Goal: Complete application form: Complete application form

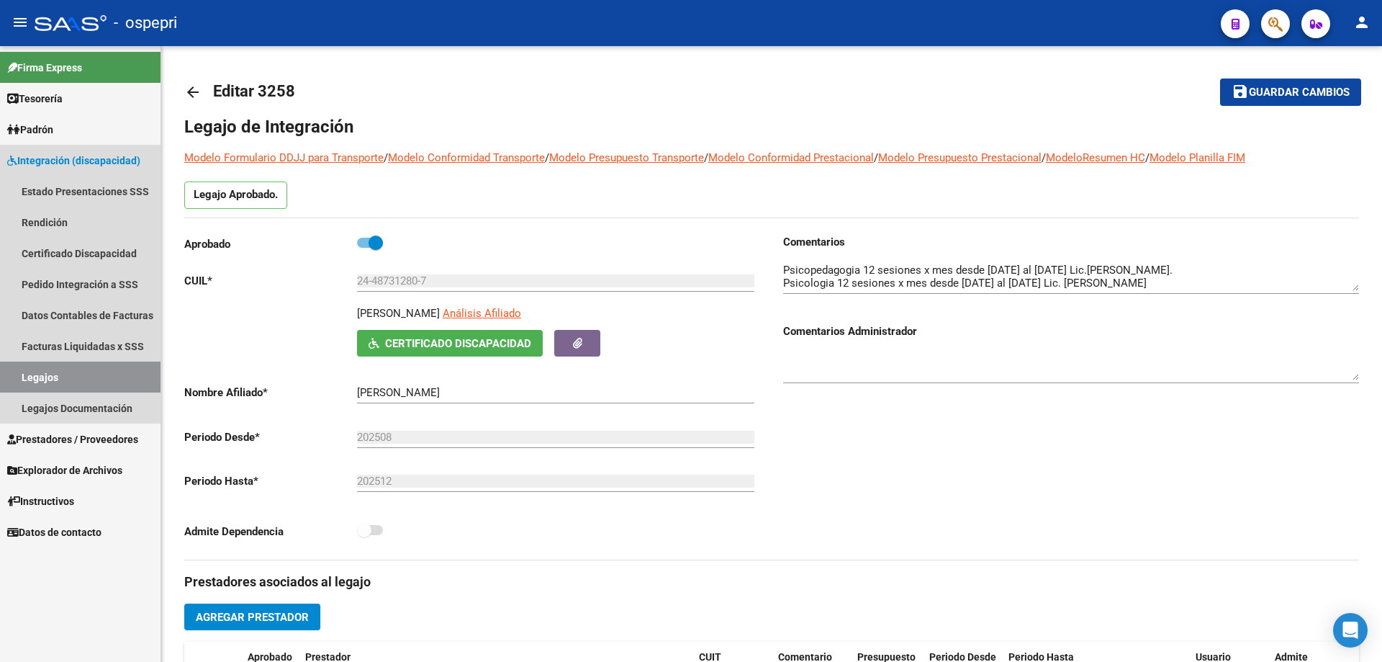
click at [30, 374] on link "Legajos" at bounding box center [80, 376] width 161 height 31
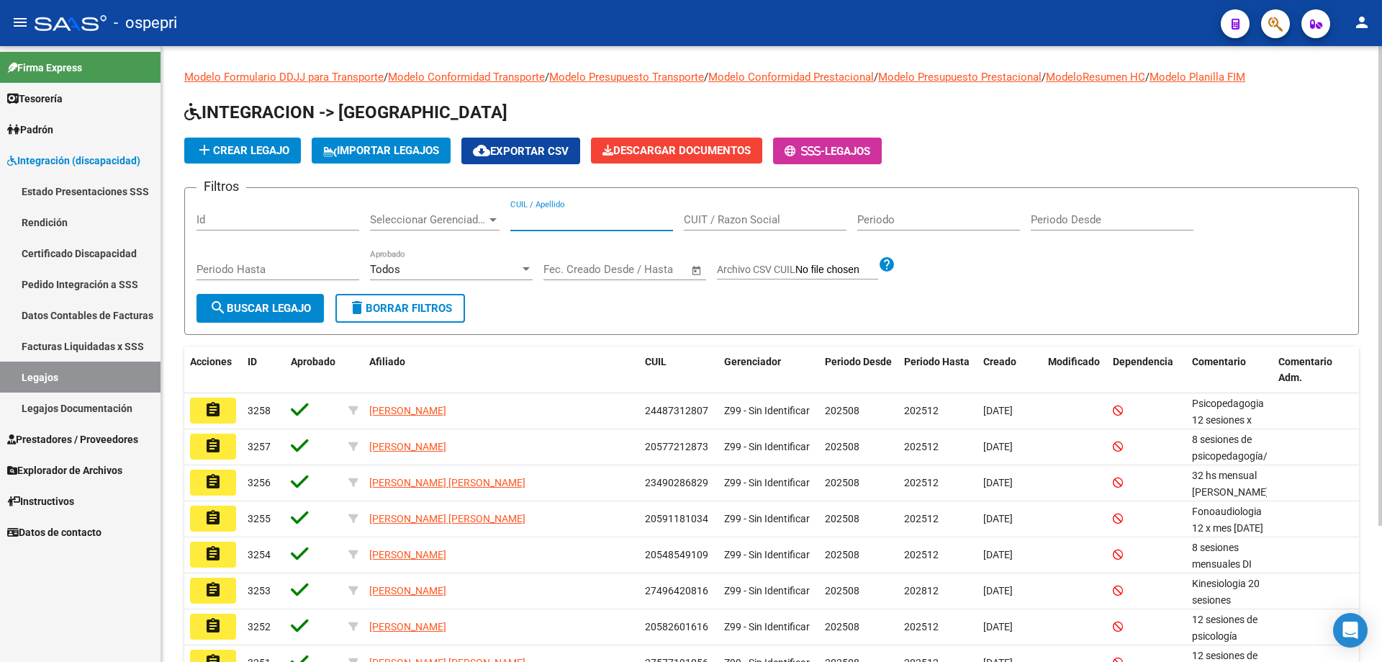
click at [537, 221] on input "CUIL / Apellido" at bounding box center [591, 219] width 163 height 13
type input "20567593976"
click at [266, 307] on span "search Buscar Legajo" at bounding box center [261, 308] width 102 height 13
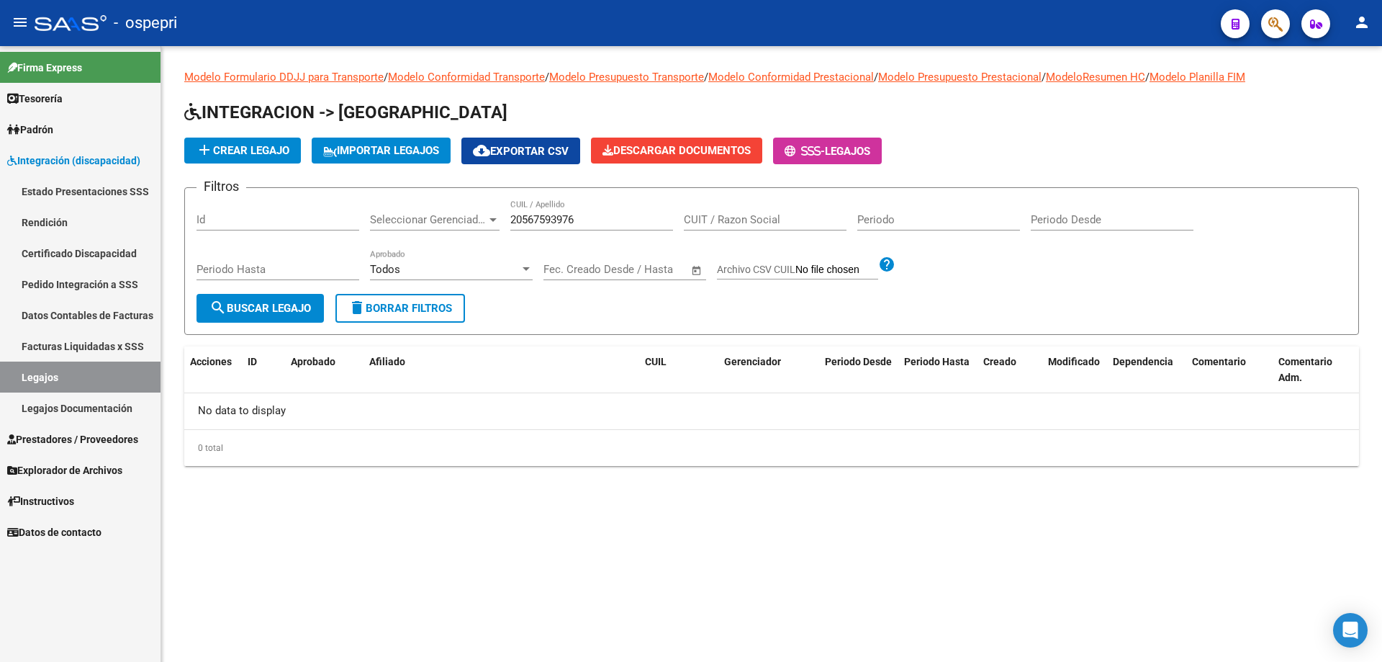
click at [92, 257] on link "Certificado Discapacidad" at bounding box center [80, 253] width 161 height 31
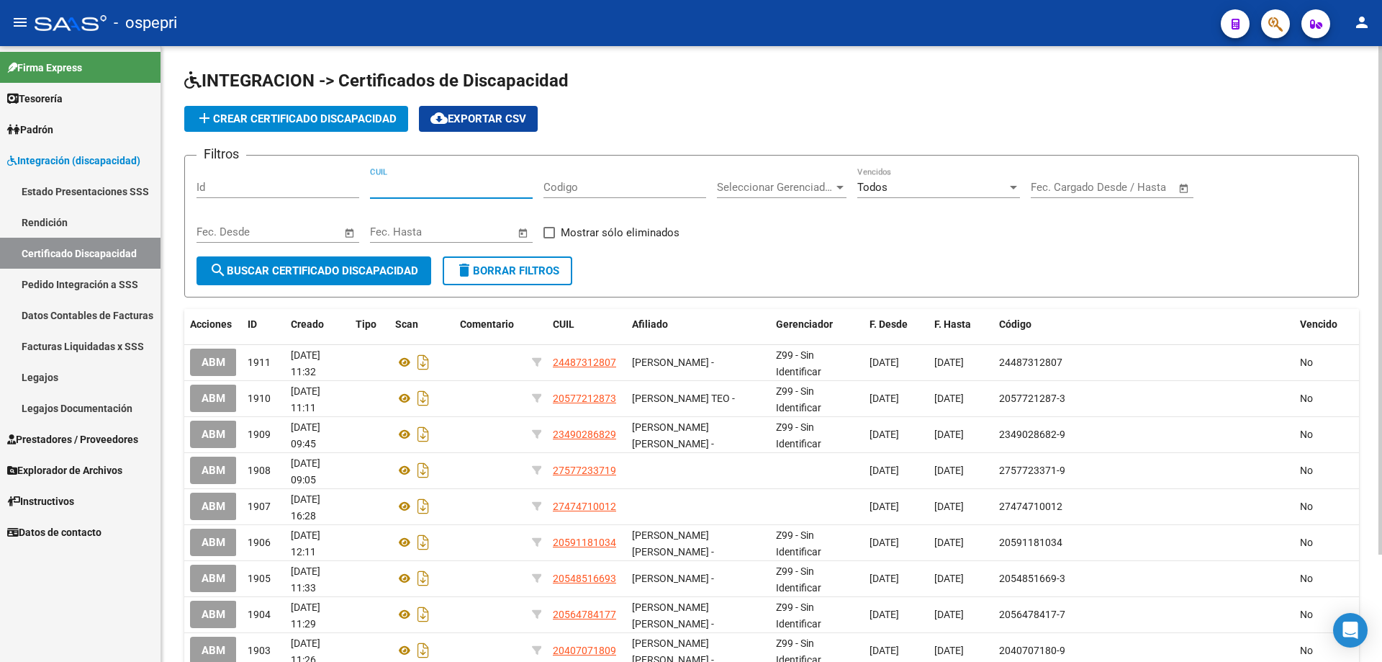
click at [402, 187] on input "CUIL" at bounding box center [451, 187] width 163 height 13
type input "20-56759397-6"
click at [335, 272] on span "search Buscar Certificado Discapacidad" at bounding box center [314, 270] width 209 height 13
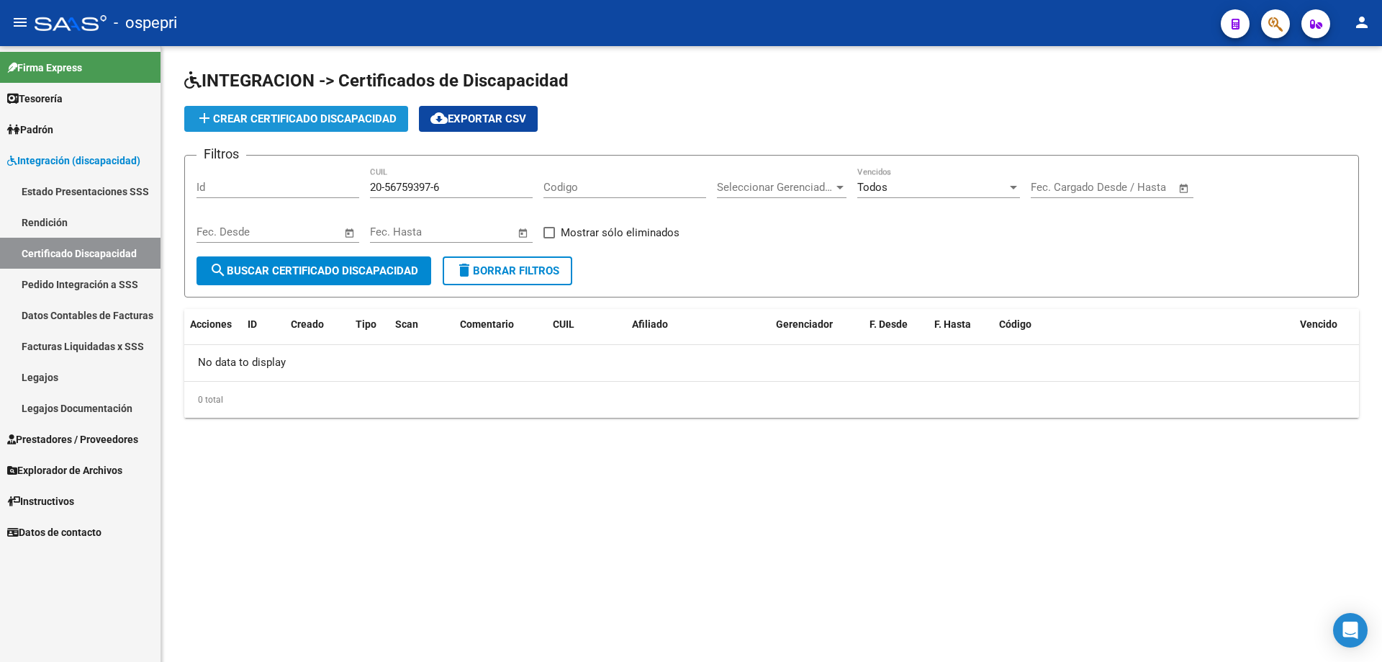
click at [307, 118] on span "add Crear Certificado Discapacidad" at bounding box center [296, 118] width 201 height 13
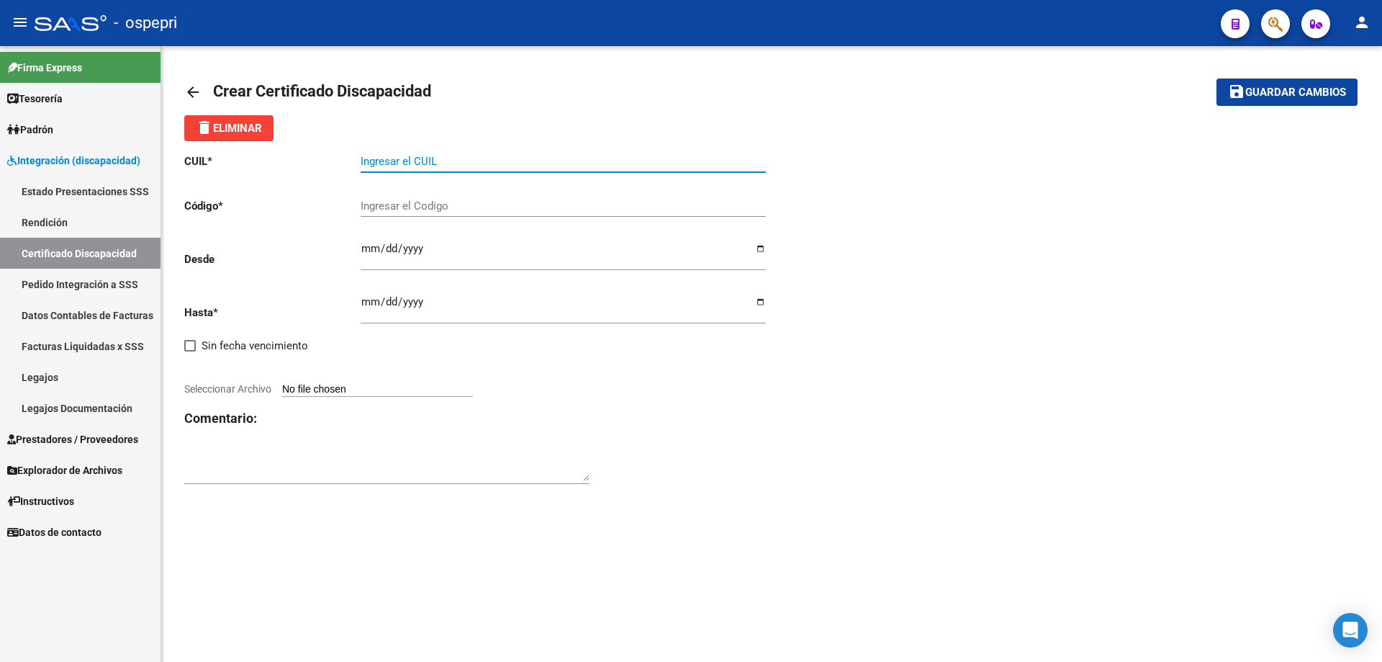
click at [413, 156] on input "Ingresar el CUIL" at bounding box center [563, 161] width 405 height 13
type input "20-56759397-6"
click at [409, 204] on input "Ingresar el Codigo" at bounding box center [563, 205] width 405 height 13
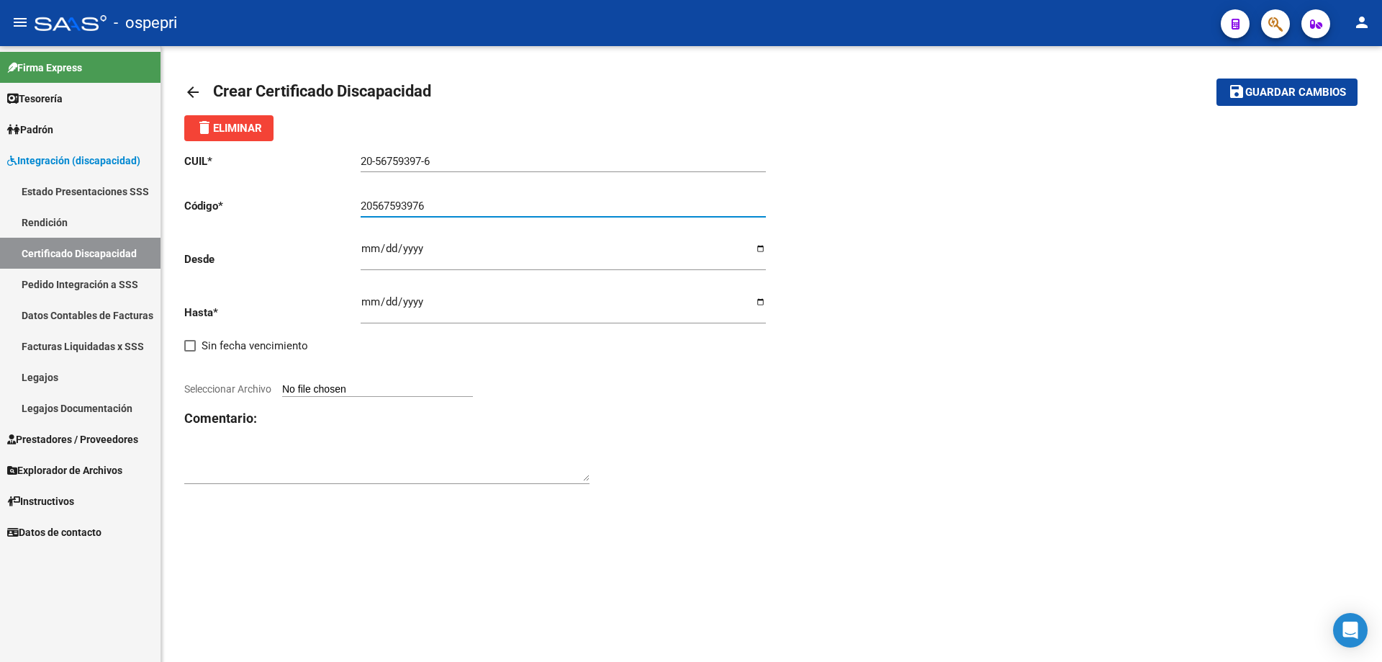
type input "20567593976"
click at [367, 251] on input "Ingresar fec. Desde" at bounding box center [563, 254] width 405 height 23
type input "[DATE]"
click at [366, 305] on input "Ingresar fec. Hasta" at bounding box center [563, 307] width 405 height 23
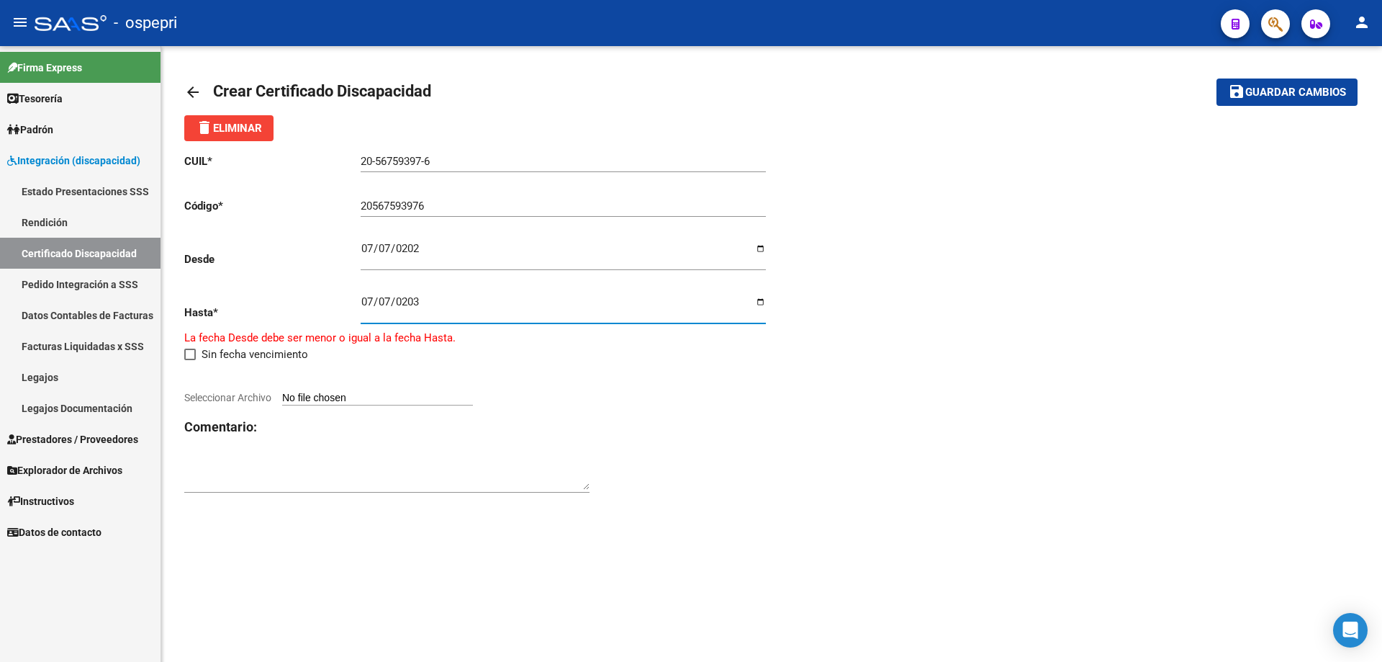
type input "[DATE]"
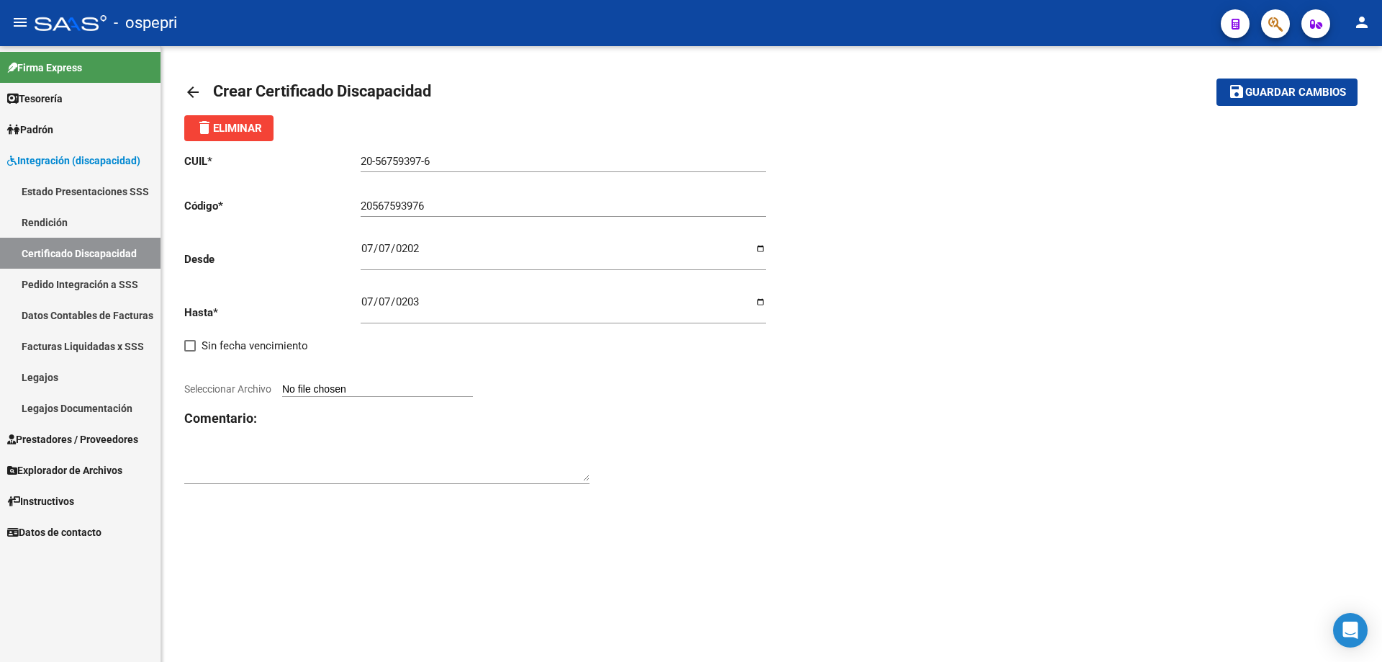
type input "C:\fakepath\CUD [PERSON_NAME].pdf"
click at [223, 374] on strong "VER CERTIFICADO" at bounding box center [229, 378] width 90 height 13
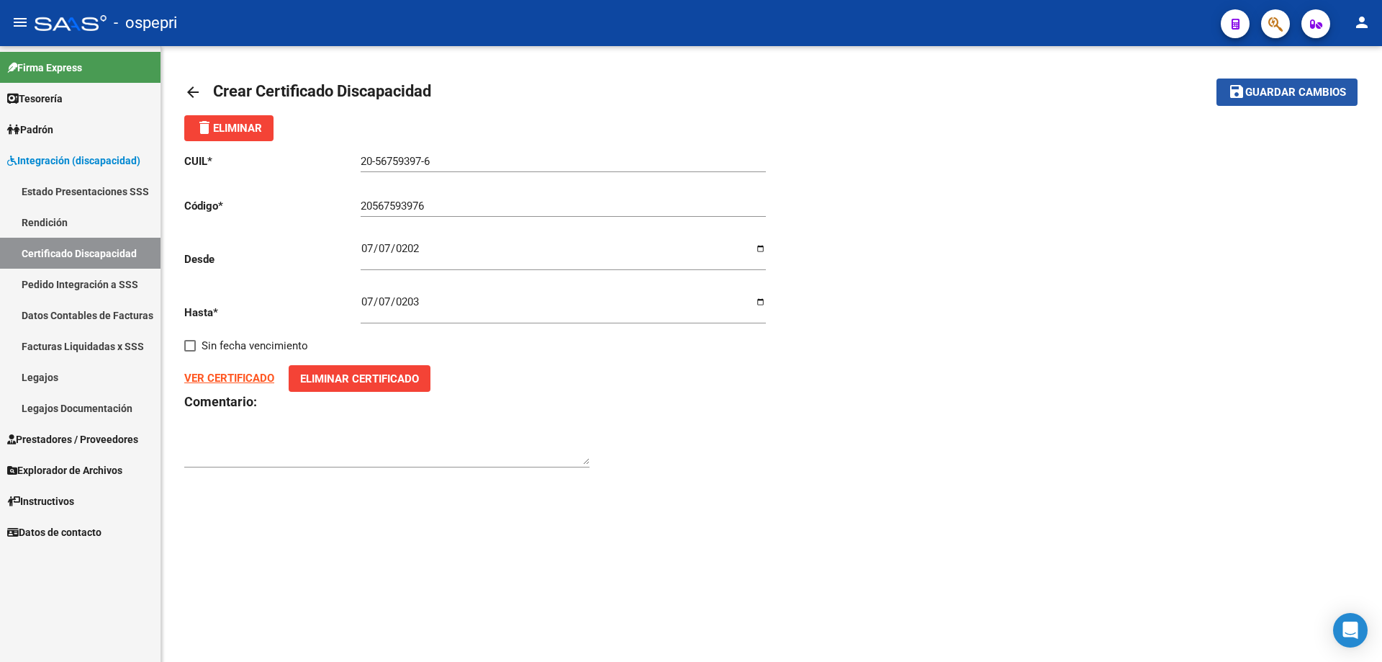
click at [1314, 89] on span "Guardar cambios" at bounding box center [1296, 92] width 101 height 13
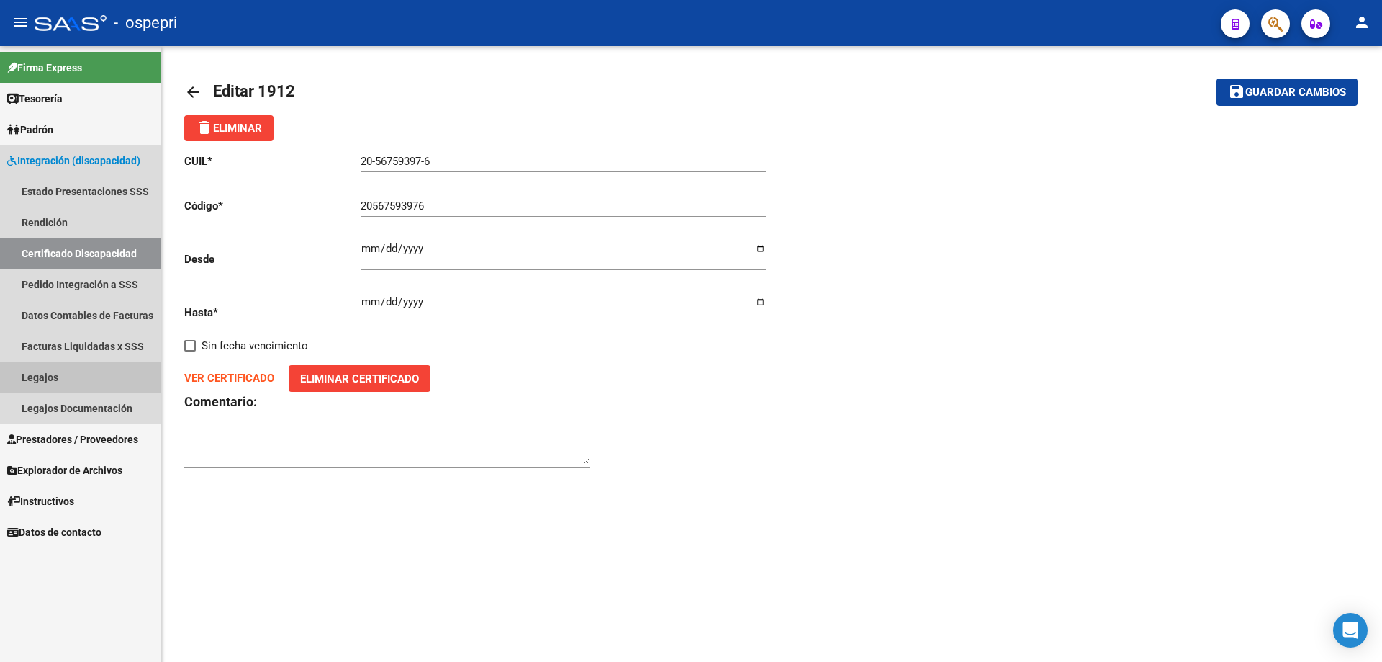
click at [41, 377] on link "Legajos" at bounding box center [80, 376] width 161 height 31
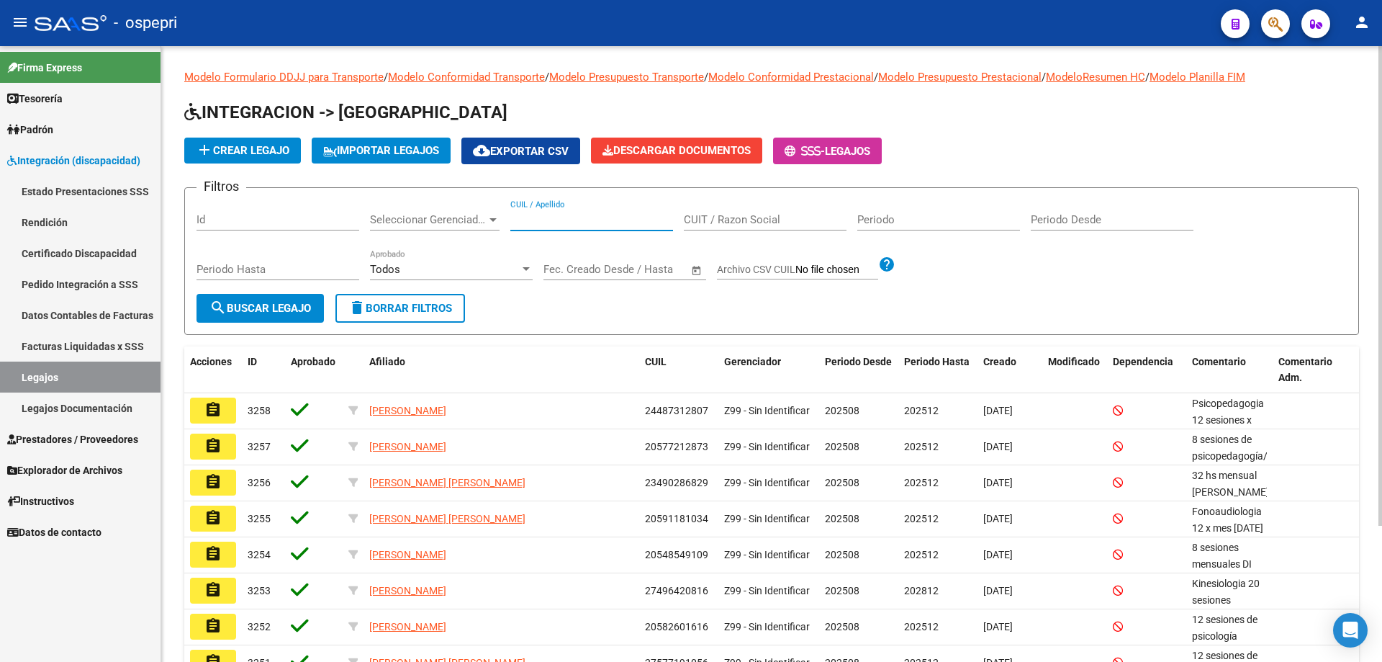
click at [561, 217] on input "CUIL / Apellido" at bounding box center [591, 219] width 163 height 13
type input "20567593976"
click at [276, 306] on span "search Buscar Legajo" at bounding box center [261, 308] width 102 height 13
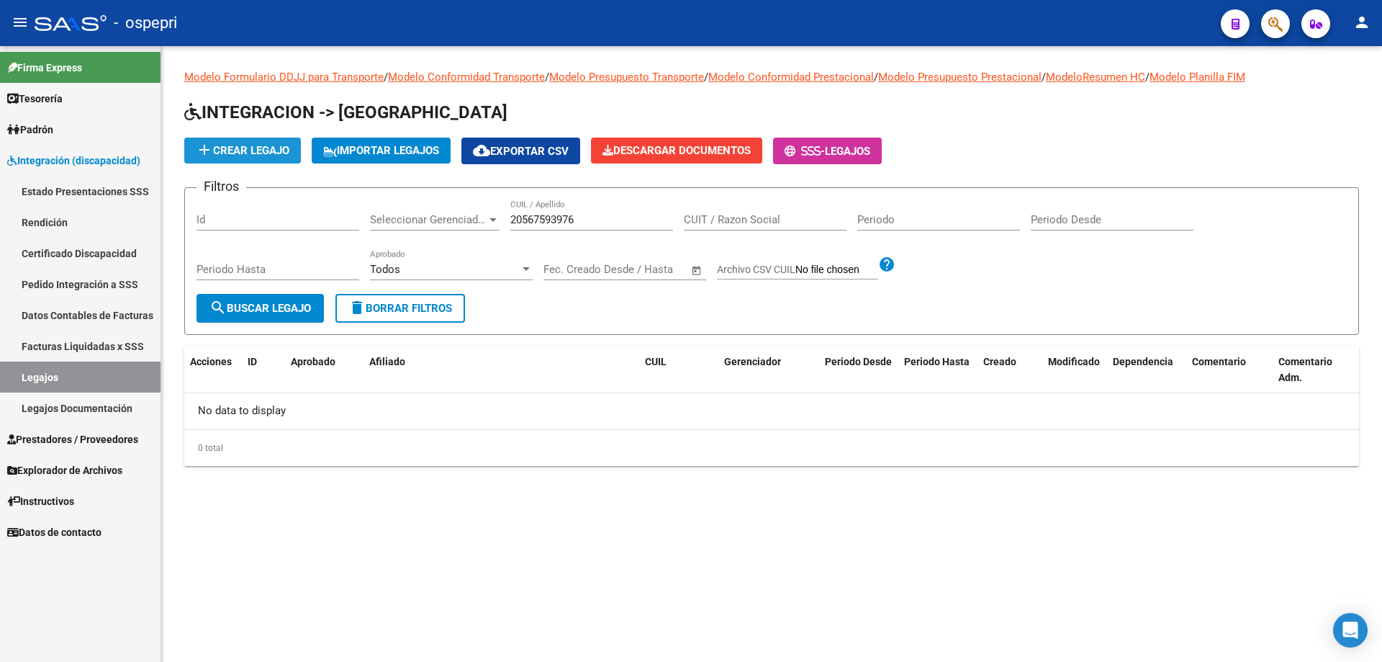
click at [251, 146] on span "add Crear Legajo" at bounding box center [243, 150] width 94 height 13
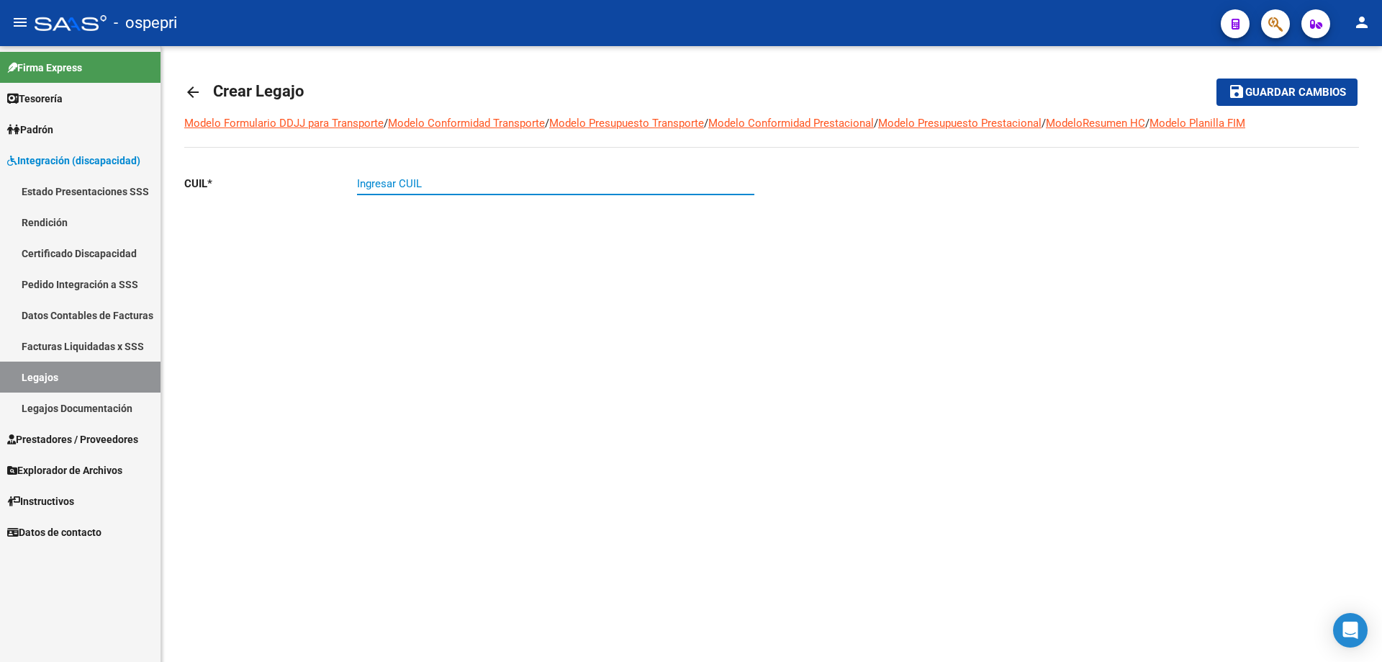
click at [384, 184] on input "Ingresar CUIL" at bounding box center [555, 183] width 397 height 13
type input "20-56759397-6"
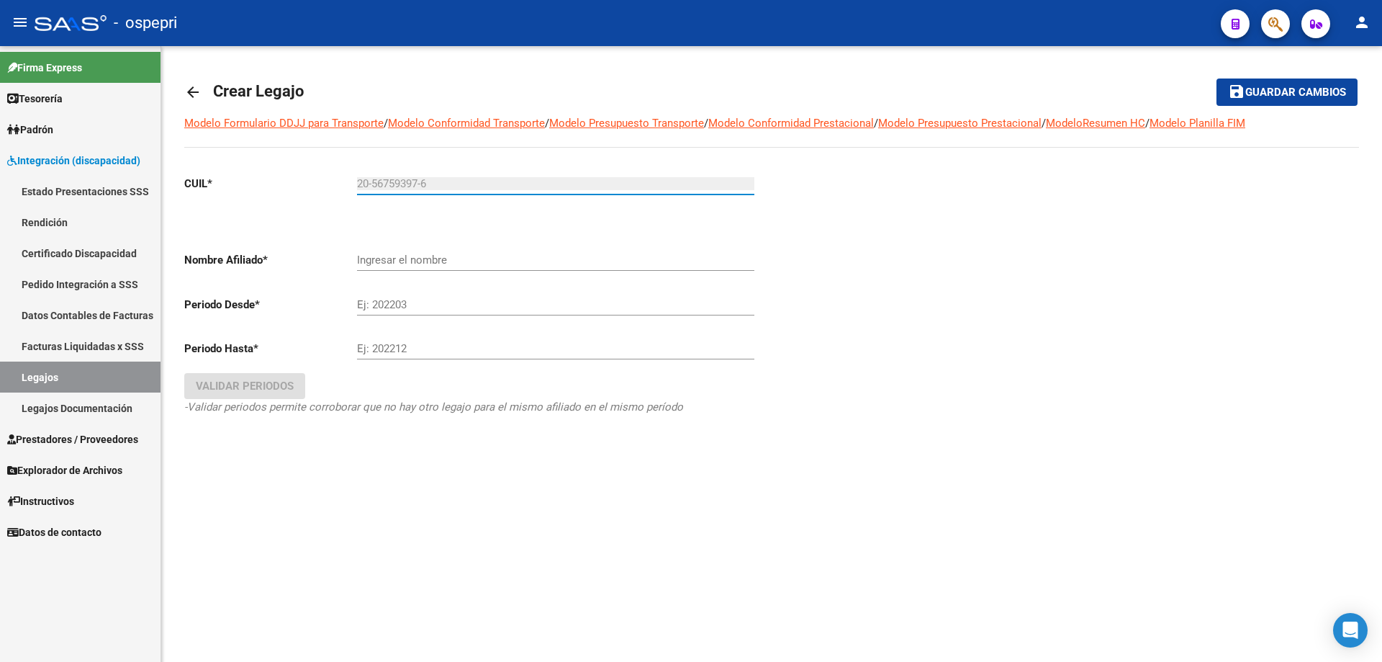
type input "[PERSON_NAME]"
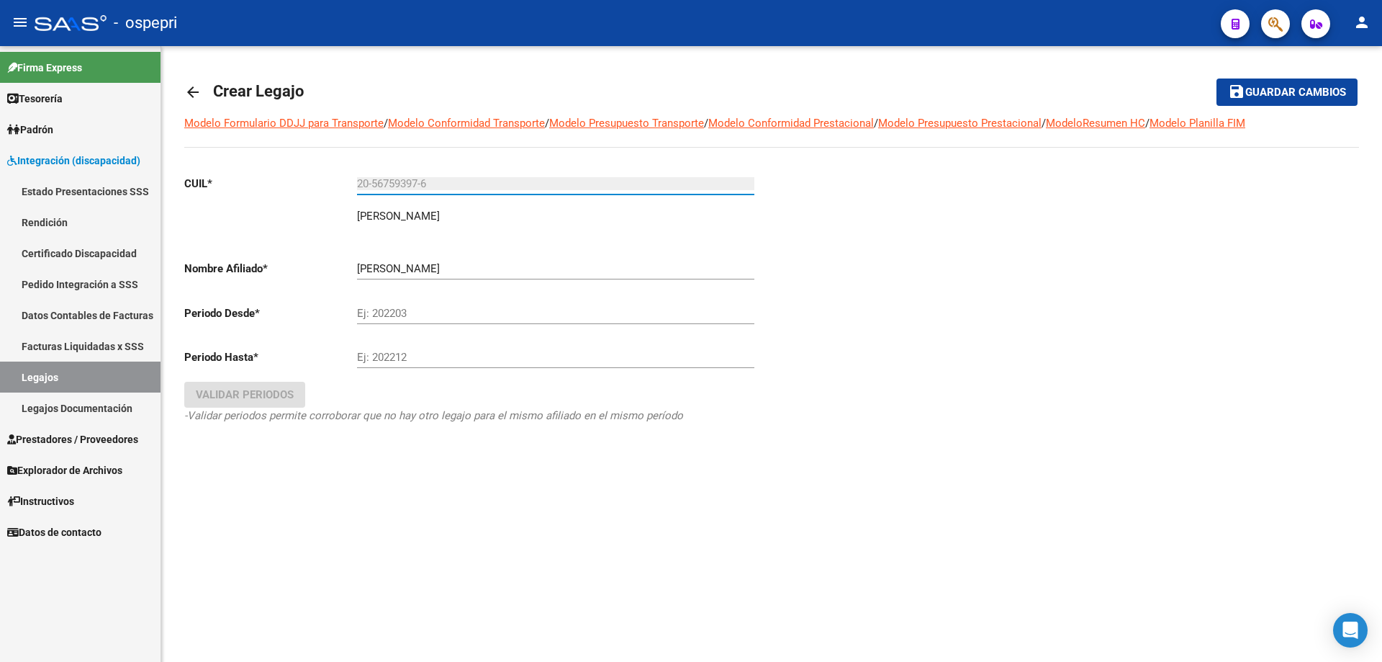
type input "20-56759397-6"
click at [398, 317] on input "Ej: 202203" at bounding box center [555, 313] width 397 height 13
type input "202508"
click at [413, 347] on div "Ej: 202212" at bounding box center [555, 352] width 397 height 31
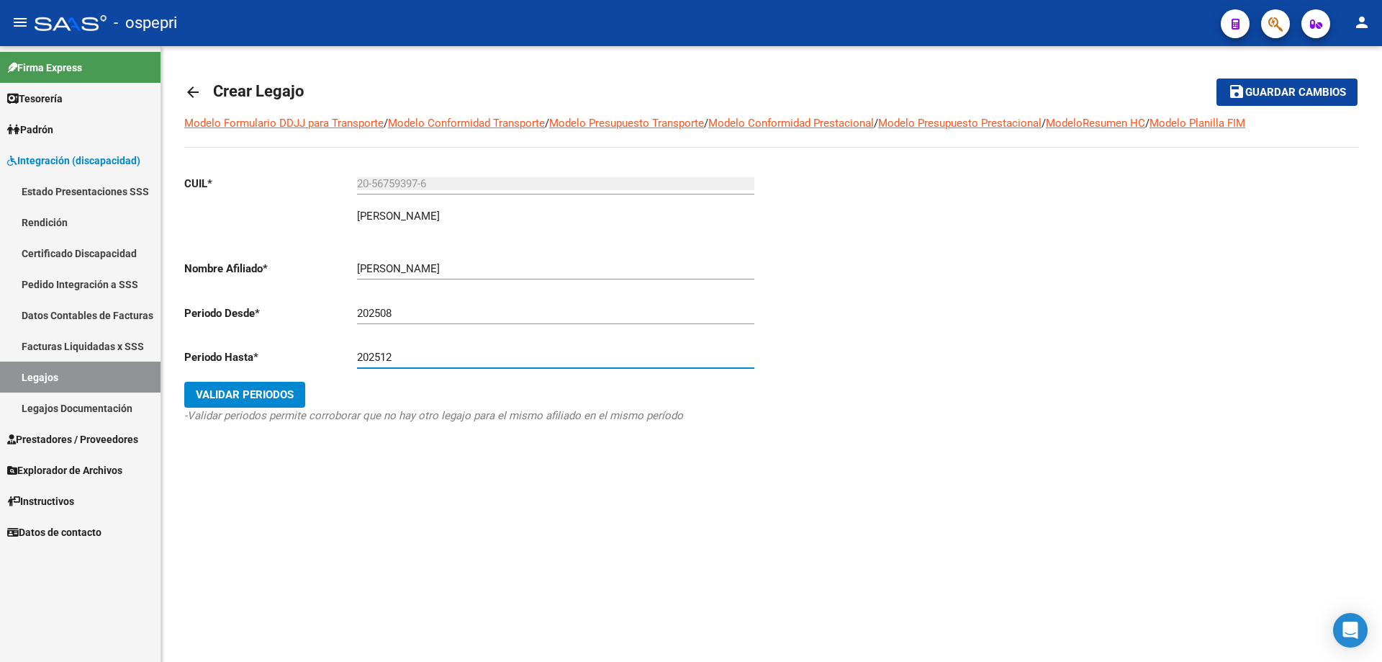
type input "202512"
click at [256, 394] on span "Validar Periodos" at bounding box center [245, 394] width 98 height 13
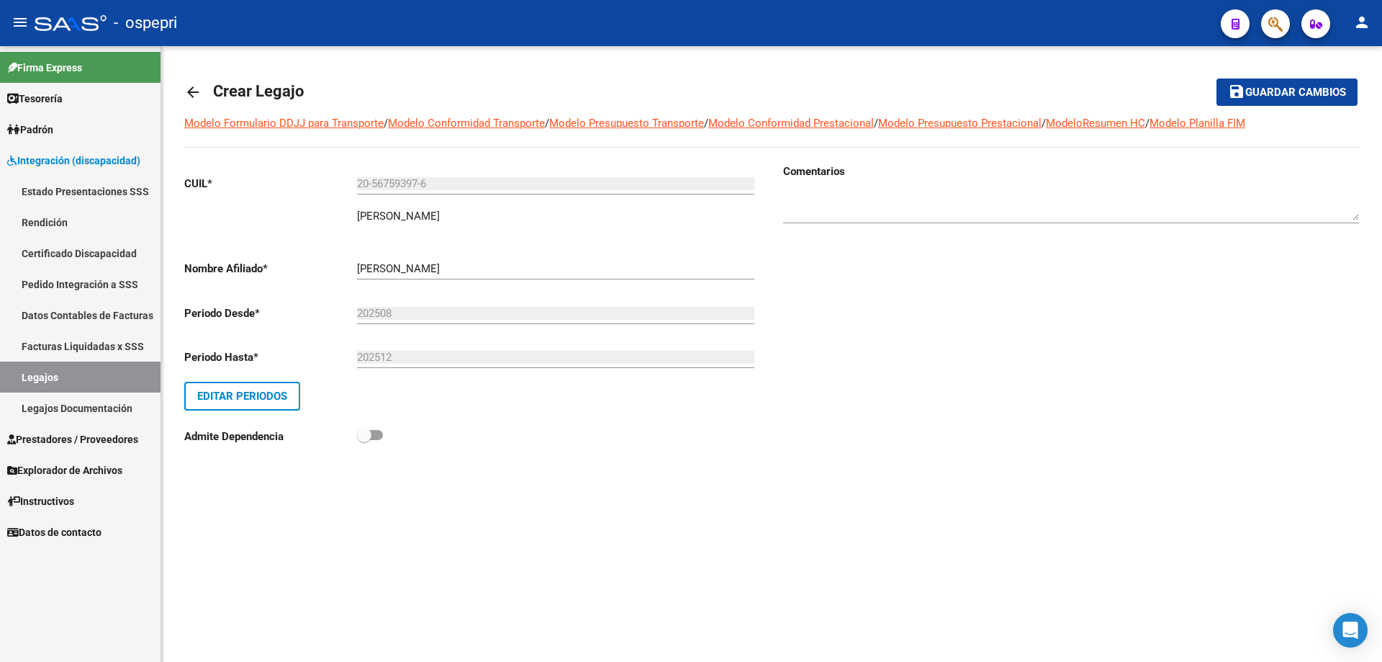
click at [809, 189] on div at bounding box center [1071, 201] width 576 height 44
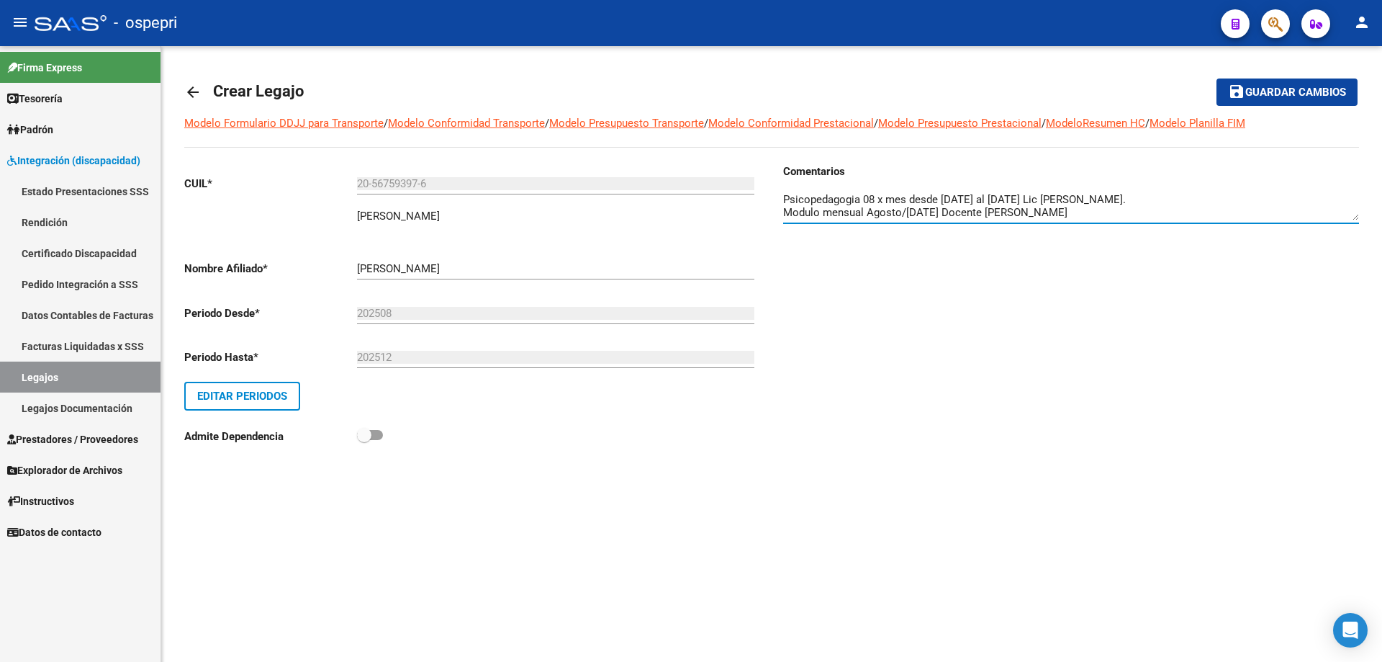
type textarea "Psicopedagogia 08 x mes desde [DATE] al [DATE] Lic [PERSON_NAME]. Modulo mensua…"
click at [1303, 92] on span "Guardar cambios" at bounding box center [1296, 92] width 101 height 13
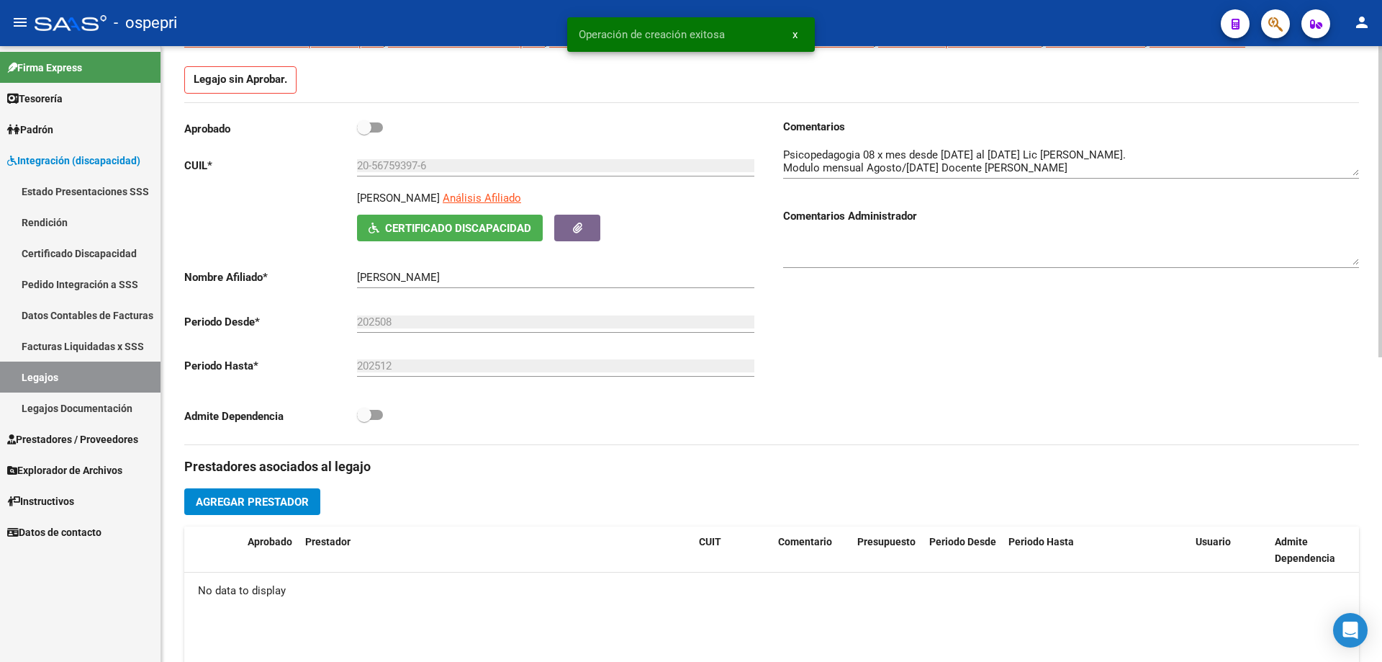
scroll to position [144, 0]
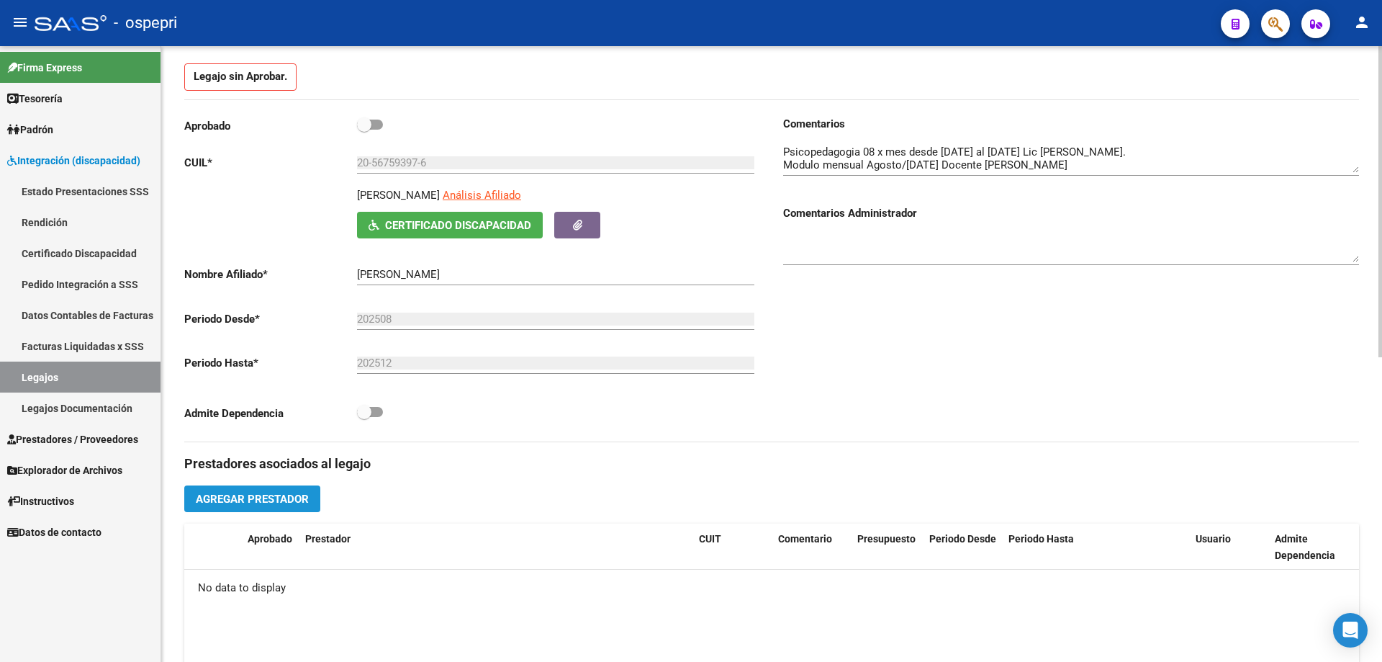
click at [250, 501] on span "Agregar Prestador" at bounding box center [252, 498] width 113 height 13
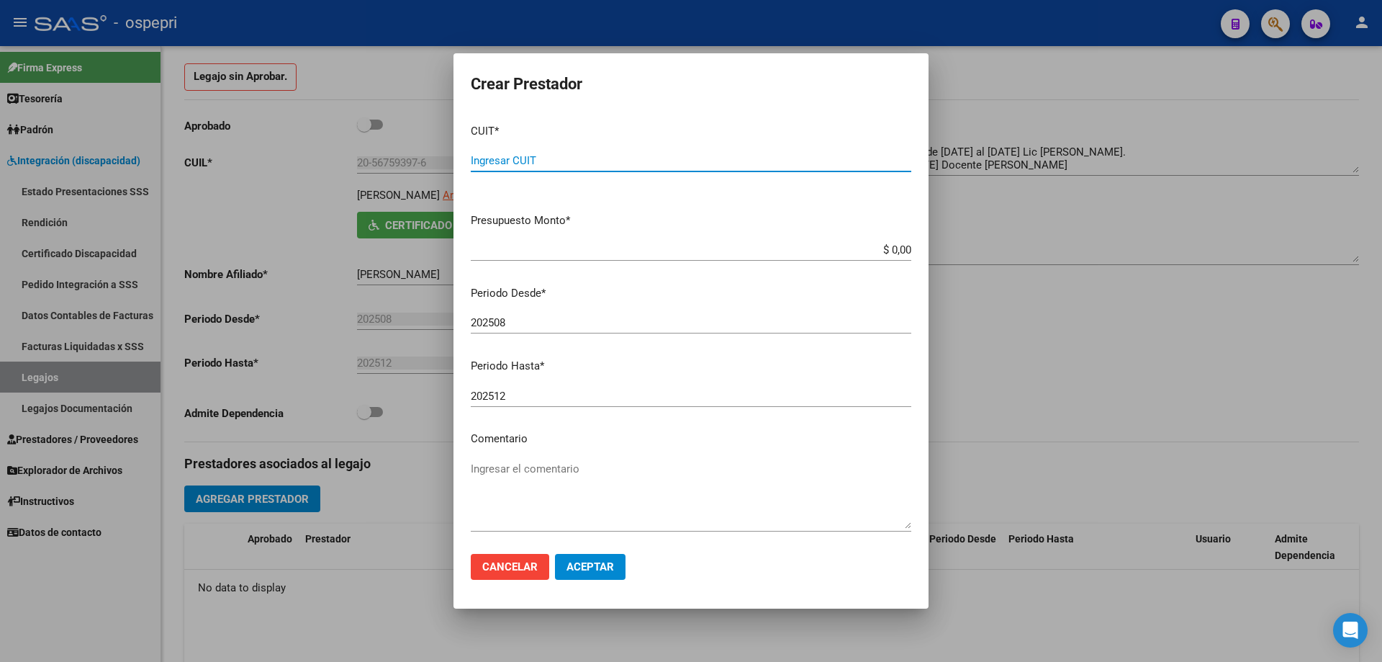
click at [517, 163] on input "Ingresar CUIT" at bounding box center [691, 160] width 441 height 13
type input "20-34483559-5"
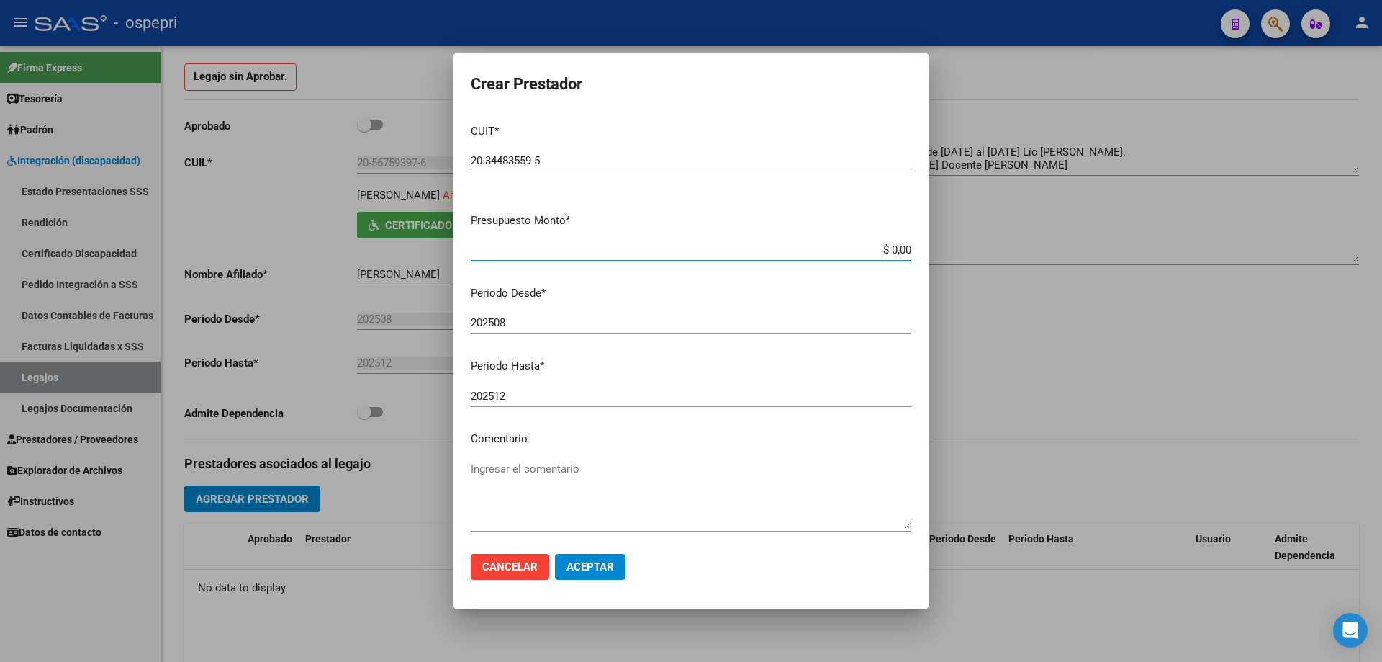
drag, startPoint x: 899, startPoint y: 250, endPoint x: 846, endPoint y: 250, distance: 53.3
click at [846, 250] on input "$ 0,00" at bounding box center [691, 249] width 441 height 13
type input "$ 14.844,72"
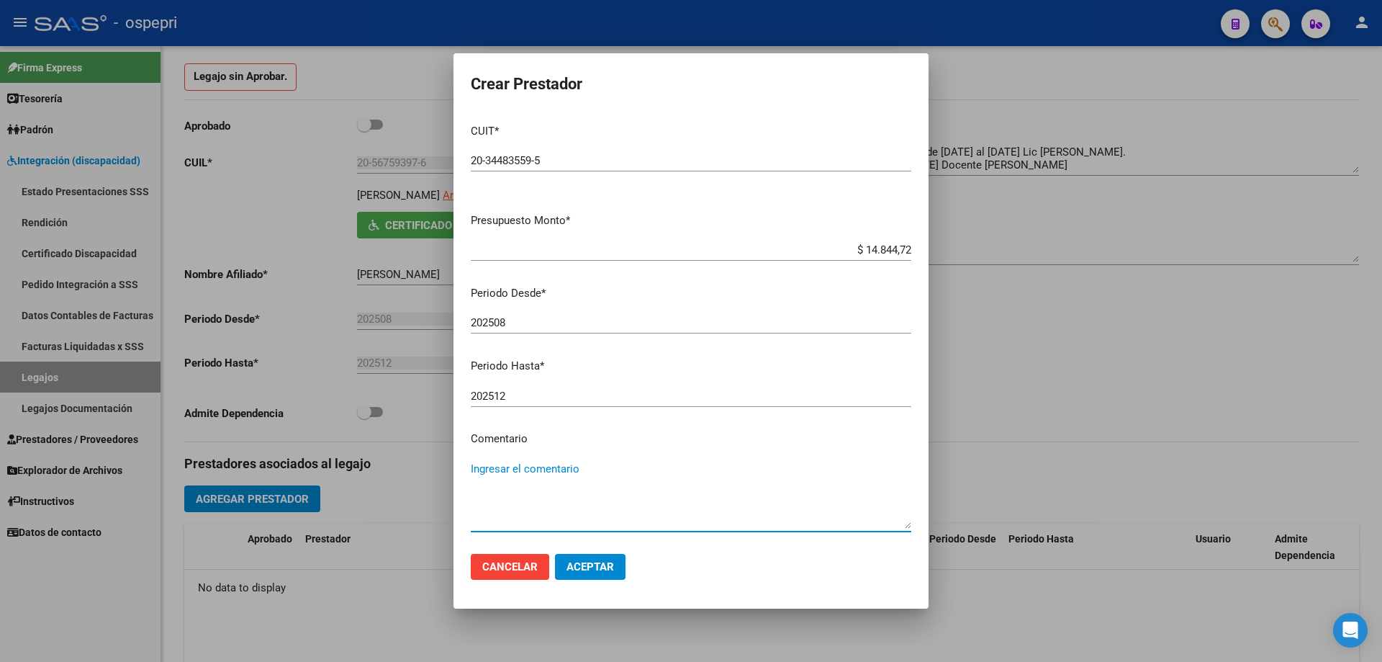
click at [536, 471] on textarea "Ingresar el comentario" at bounding box center [691, 495] width 441 height 68
type textarea "08 x mes"
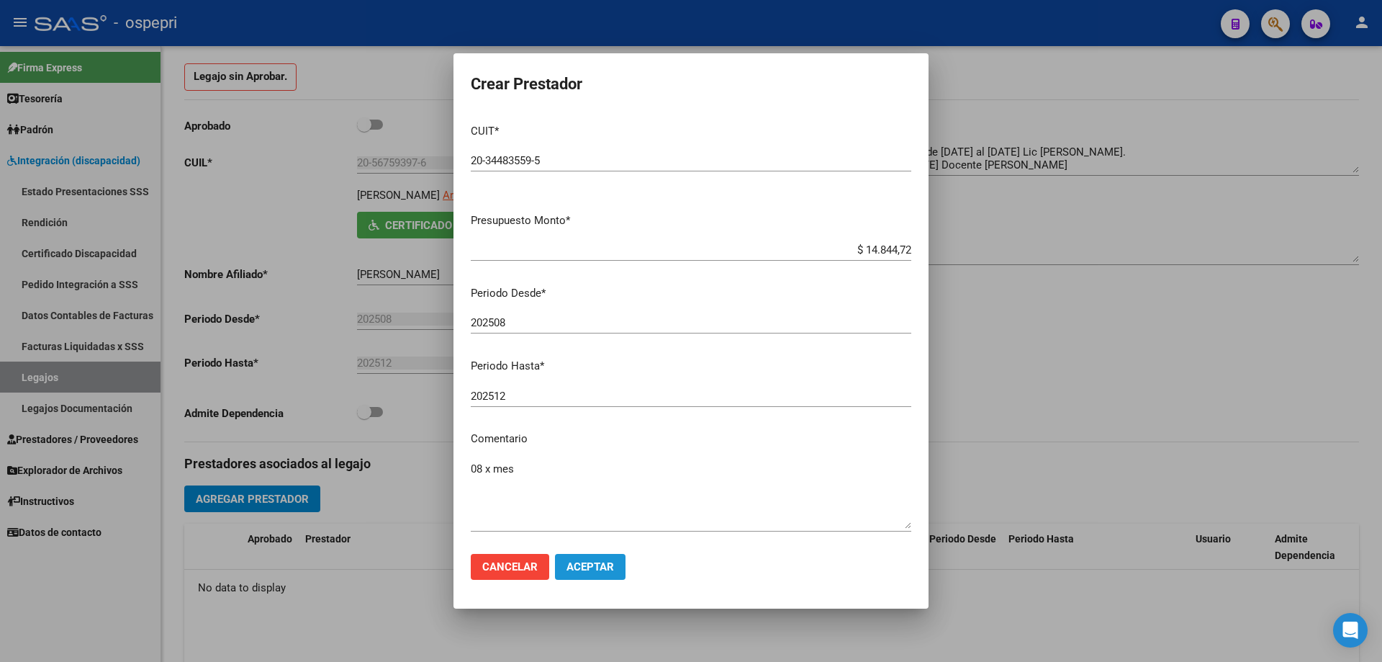
click at [593, 568] on span "Aceptar" at bounding box center [591, 566] width 48 height 13
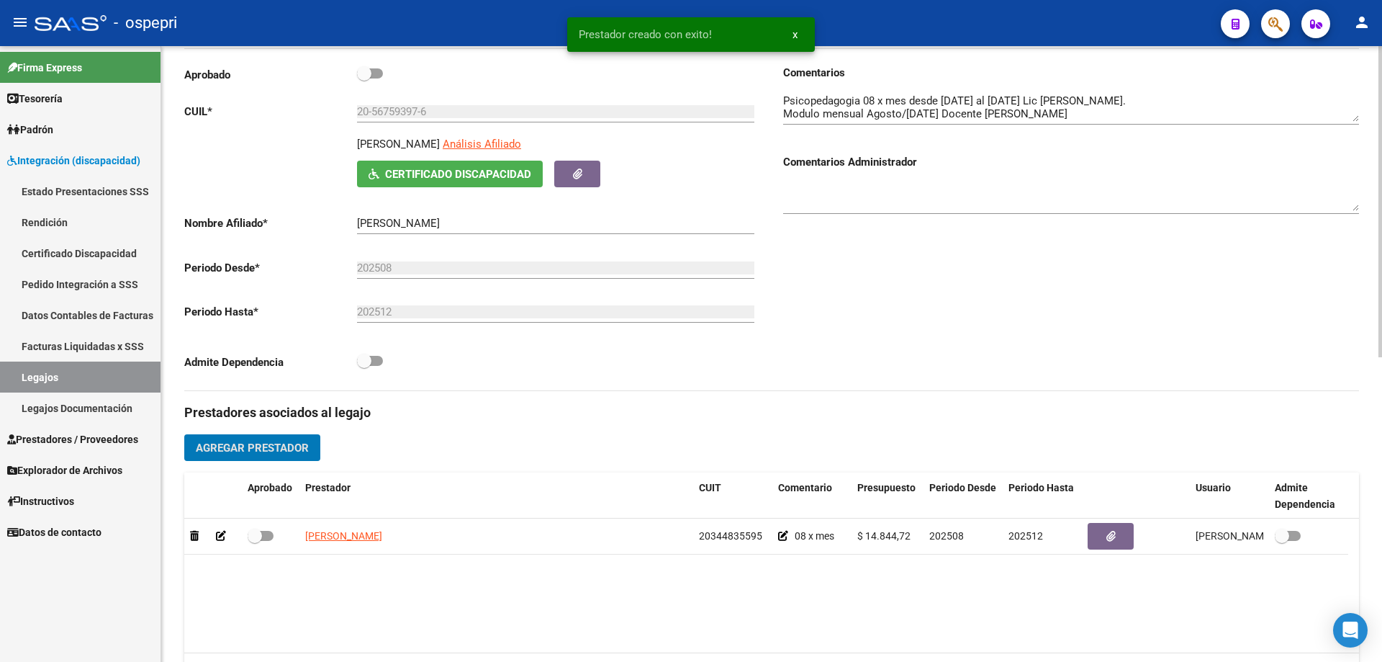
scroll to position [216, 0]
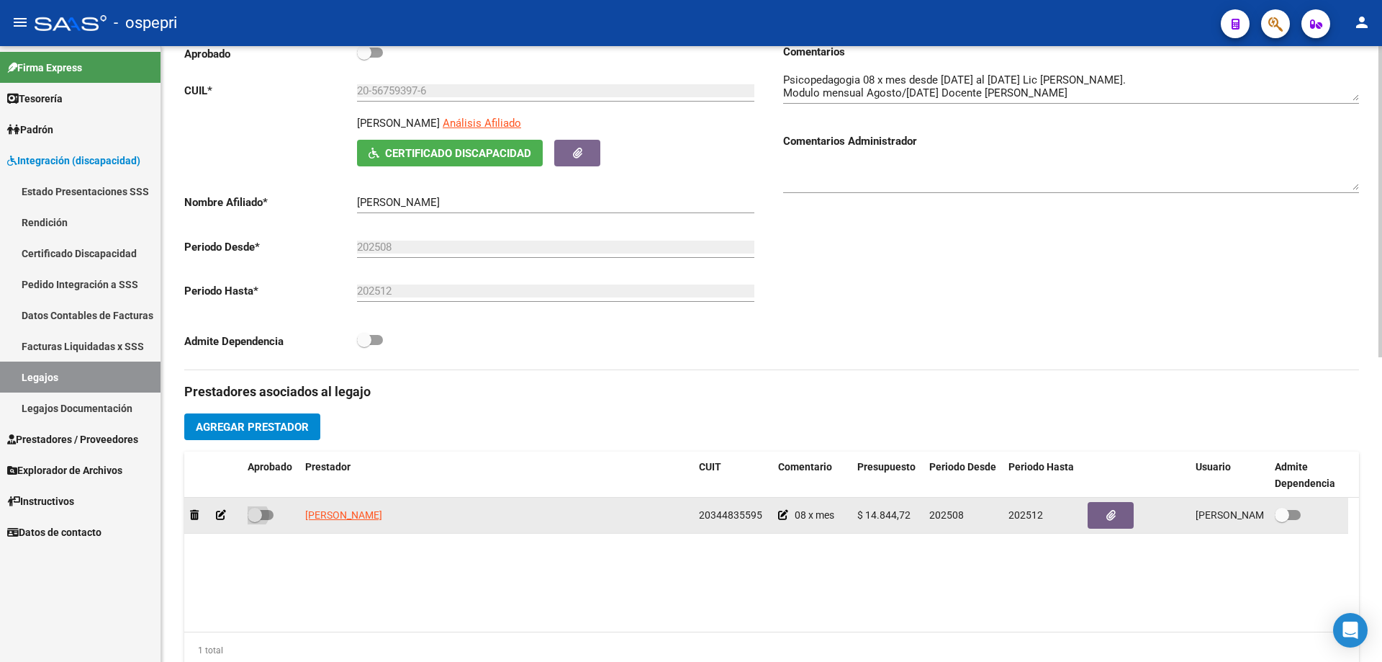
click at [264, 516] on span at bounding box center [261, 515] width 26 height 10
click at [255, 520] on input "checkbox" at bounding box center [254, 520] width 1 height 1
checkbox input "true"
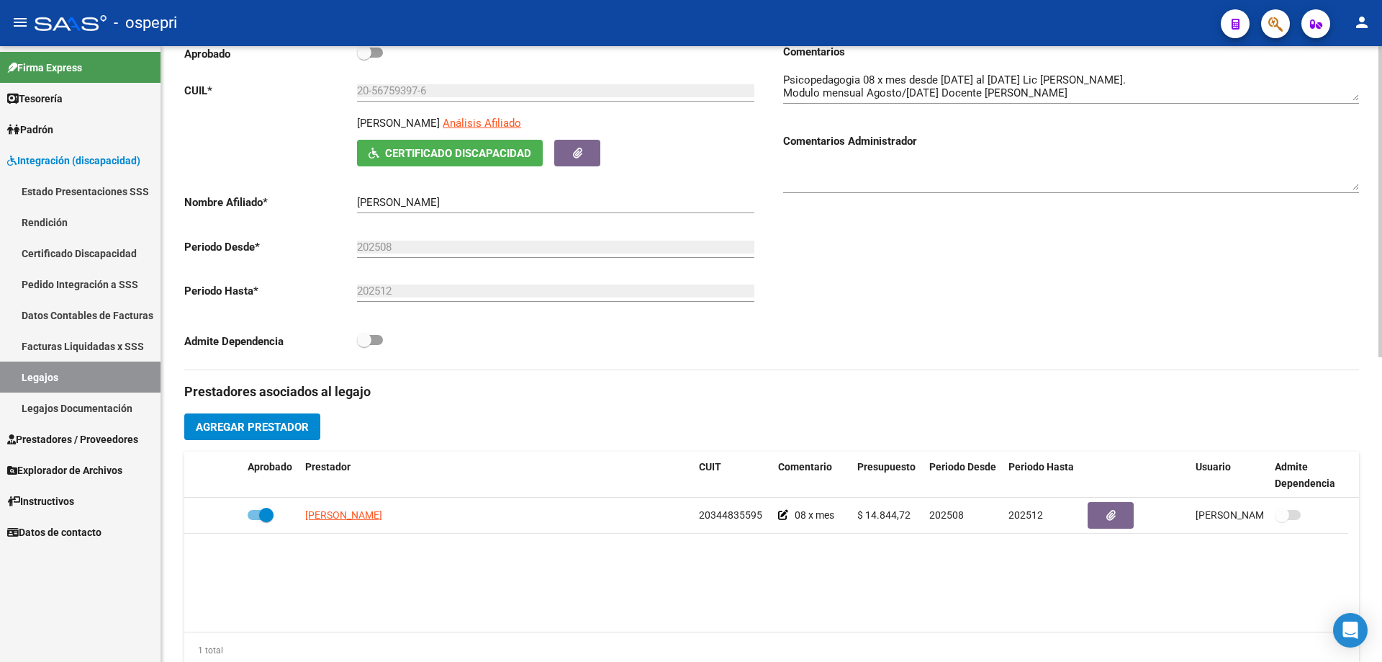
click at [284, 427] on span "Agregar Prestador" at bounding box center [252, 426] width 113 height 13
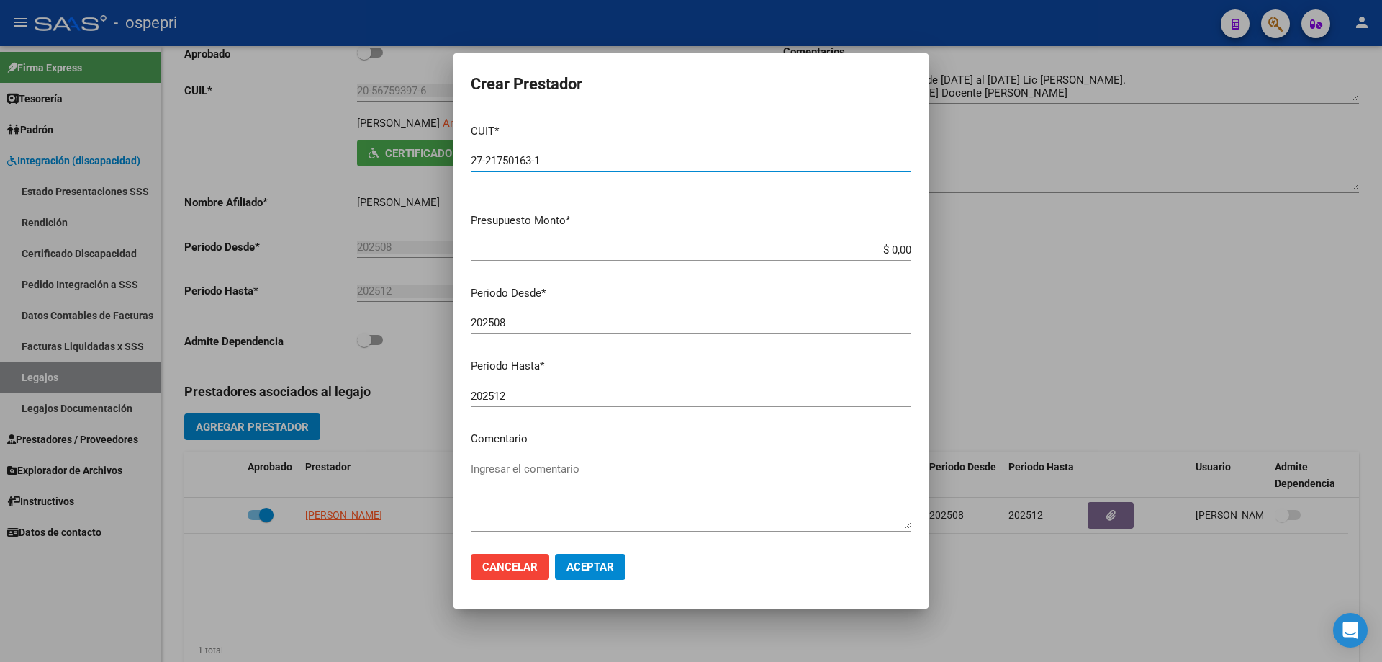
type input "27-21750163-1"
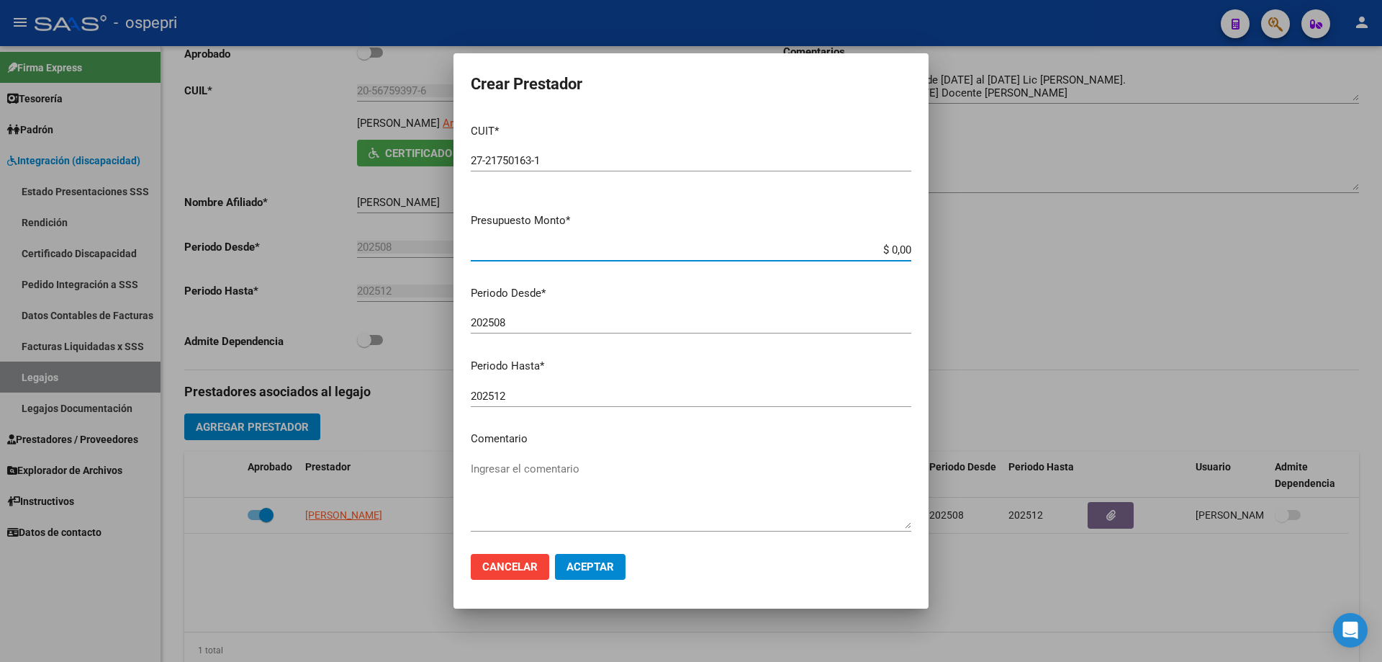
drag, startPoint x: 899, startPoint y: 245, endPoint x: 812, endPoint y: 248, distance: 87.2
click at [812, 248] on input "$ 0,00" at bounding box center [691, 249] width 441 height 13
type input "$ 369.184,78"
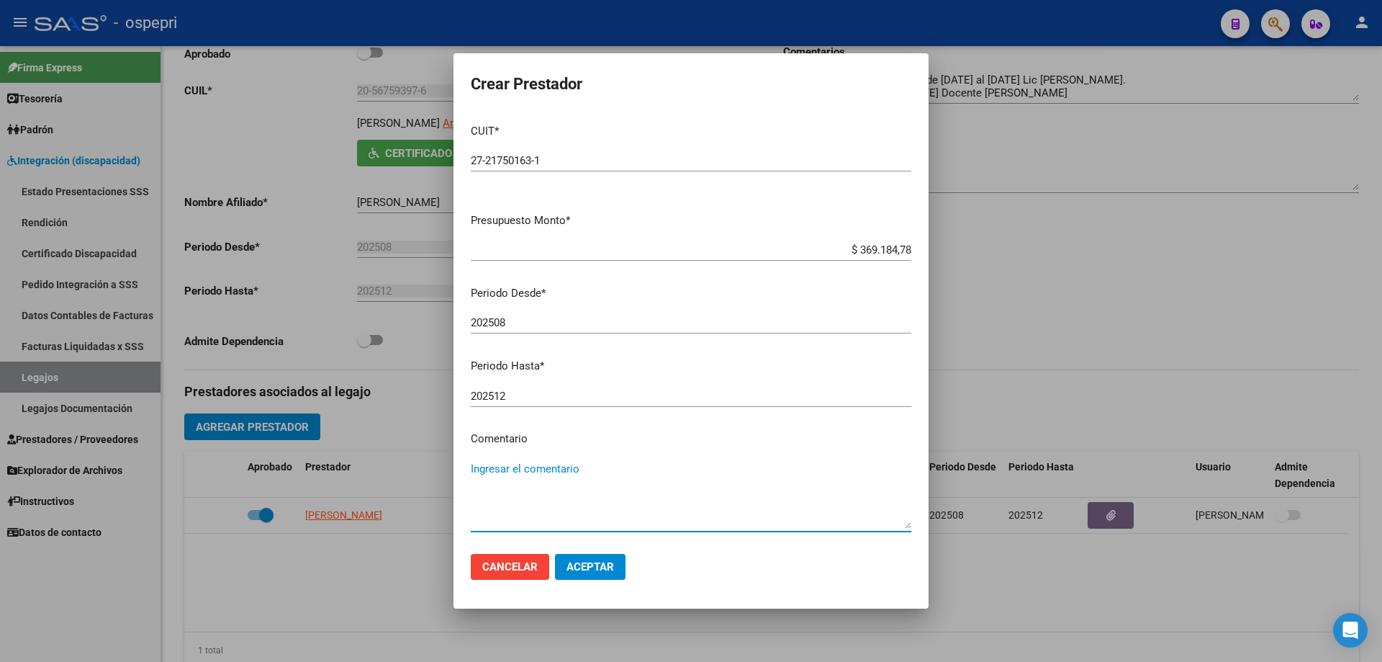
click at [550, 468] on textarea "Ingresar el comentario" at bounding box center [691, 495] width 441 height 68
click at [594, 571] on span "Aceptar" at bounding box center [591, 566] width 48 height 13
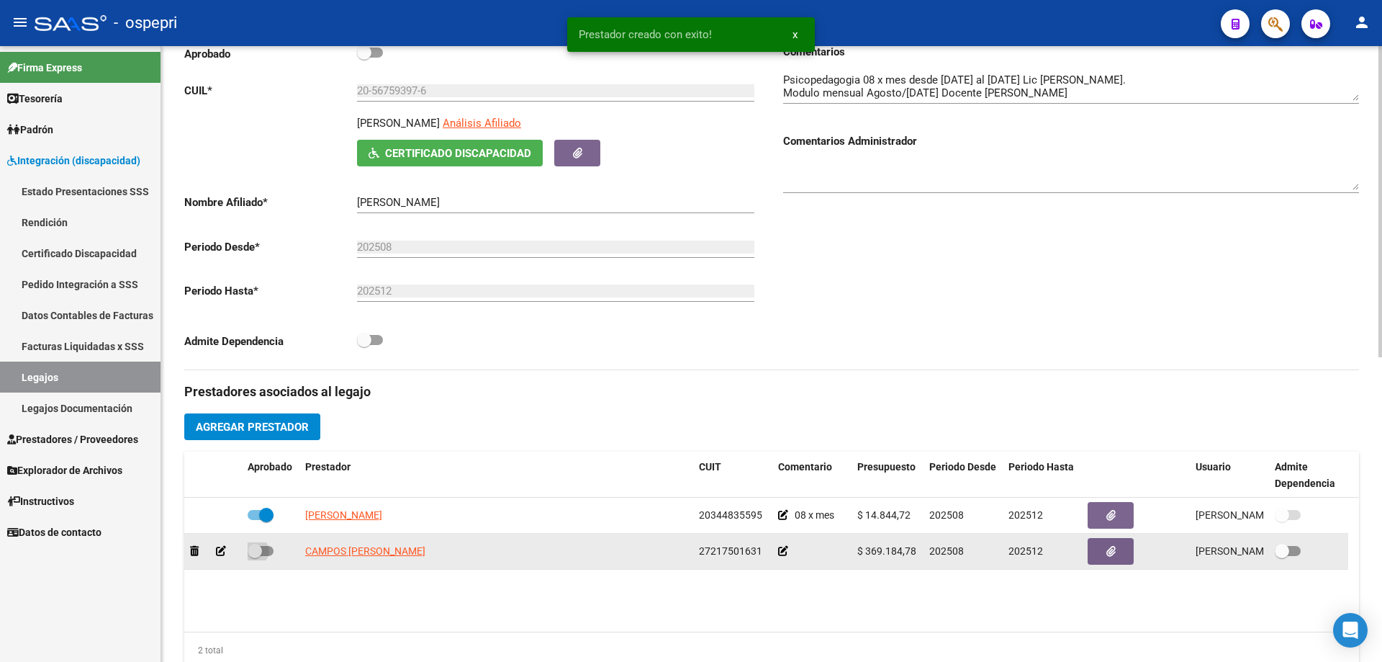
click at [264, 548] on span at bounding box center [261, 551] width 26 height 10
click at [255, 556] on input "checkbox" at bounding box center [254, 556] width 1 height 1
checkbox input "true"
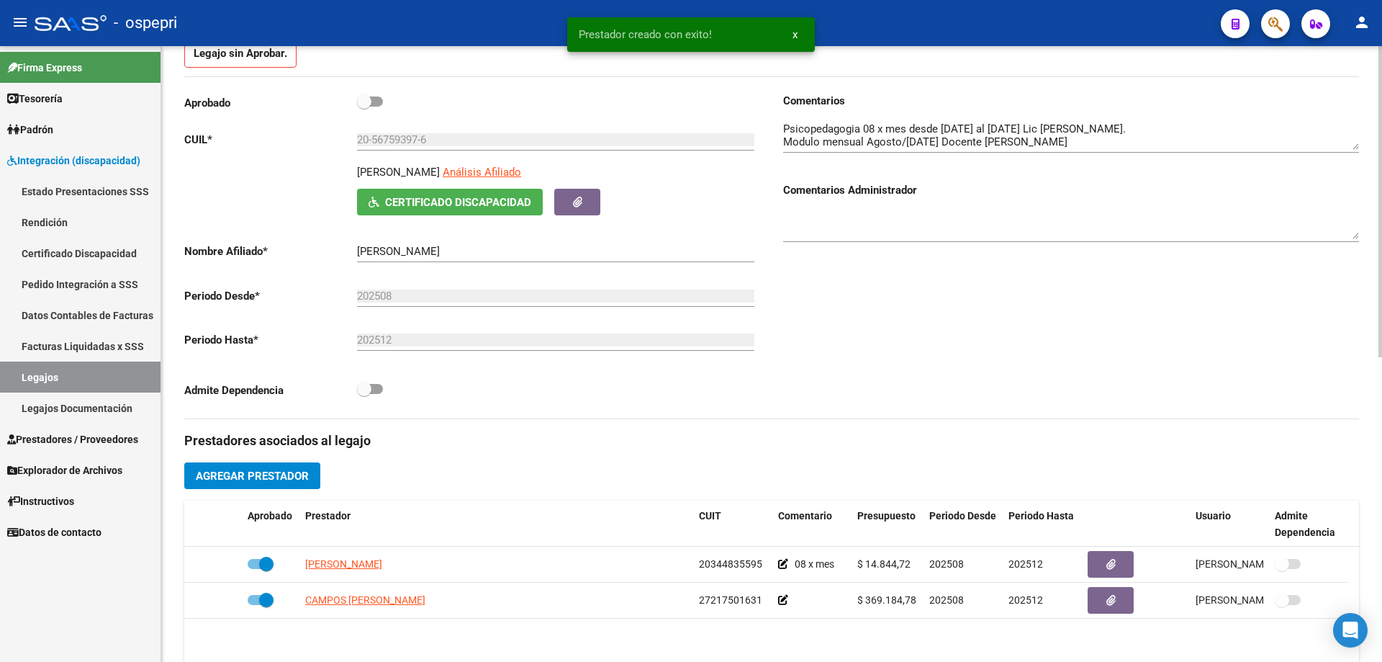
scroll to position [144, 0]
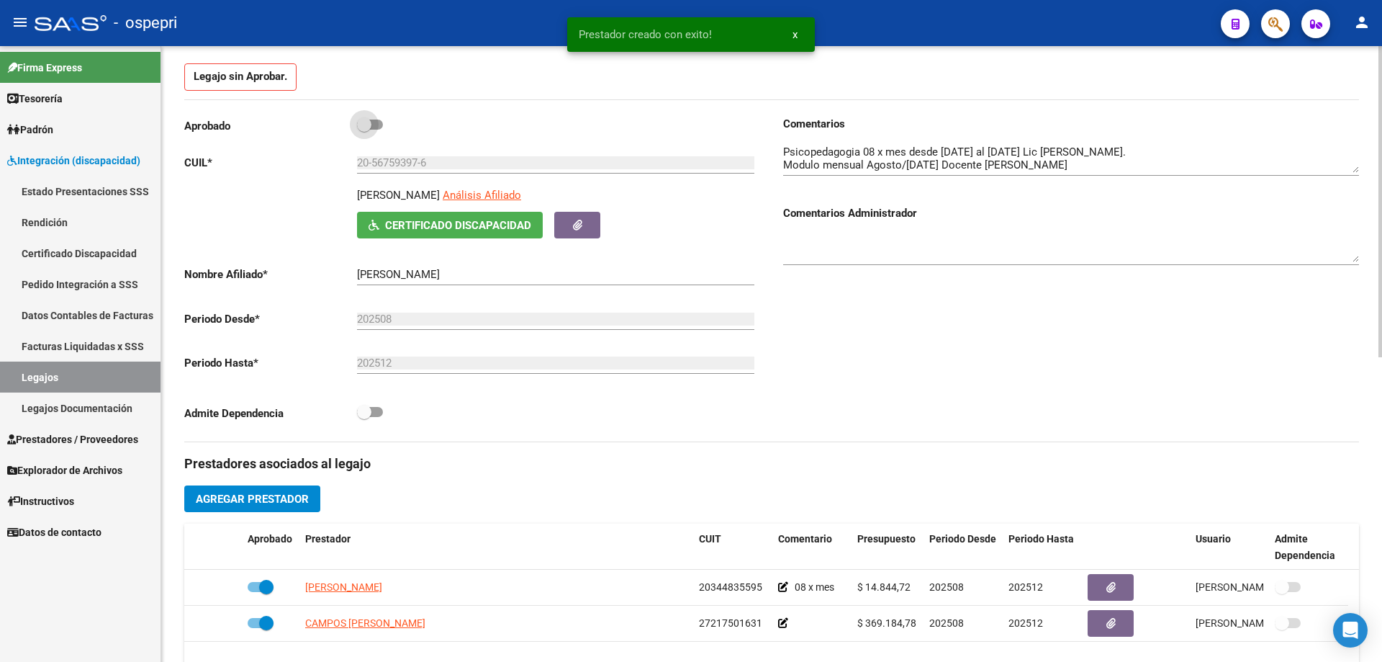
click at [369, 120] on span at bounding box center [364, 124] width 14 height 14
click at [364, 130] on input "checkbox" at bounding box center [364, 130] width 1 height 1
checkbox input "true"
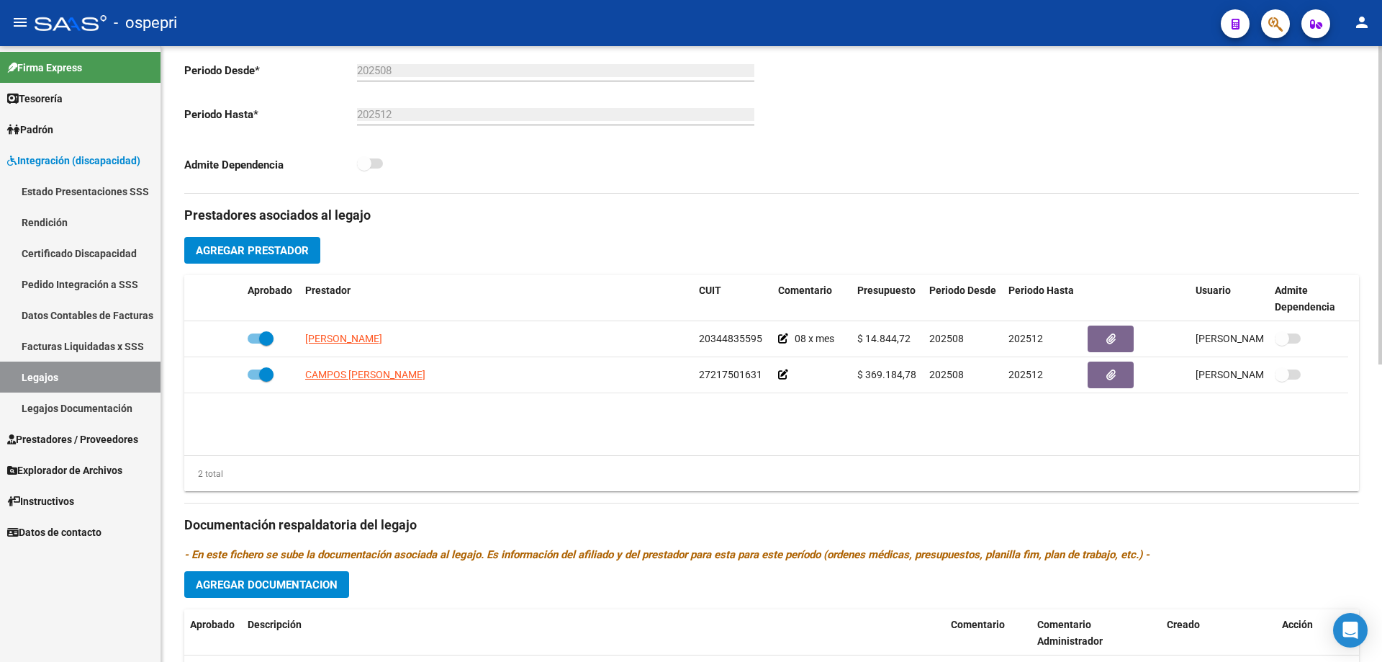
scroll to position [370, 0]
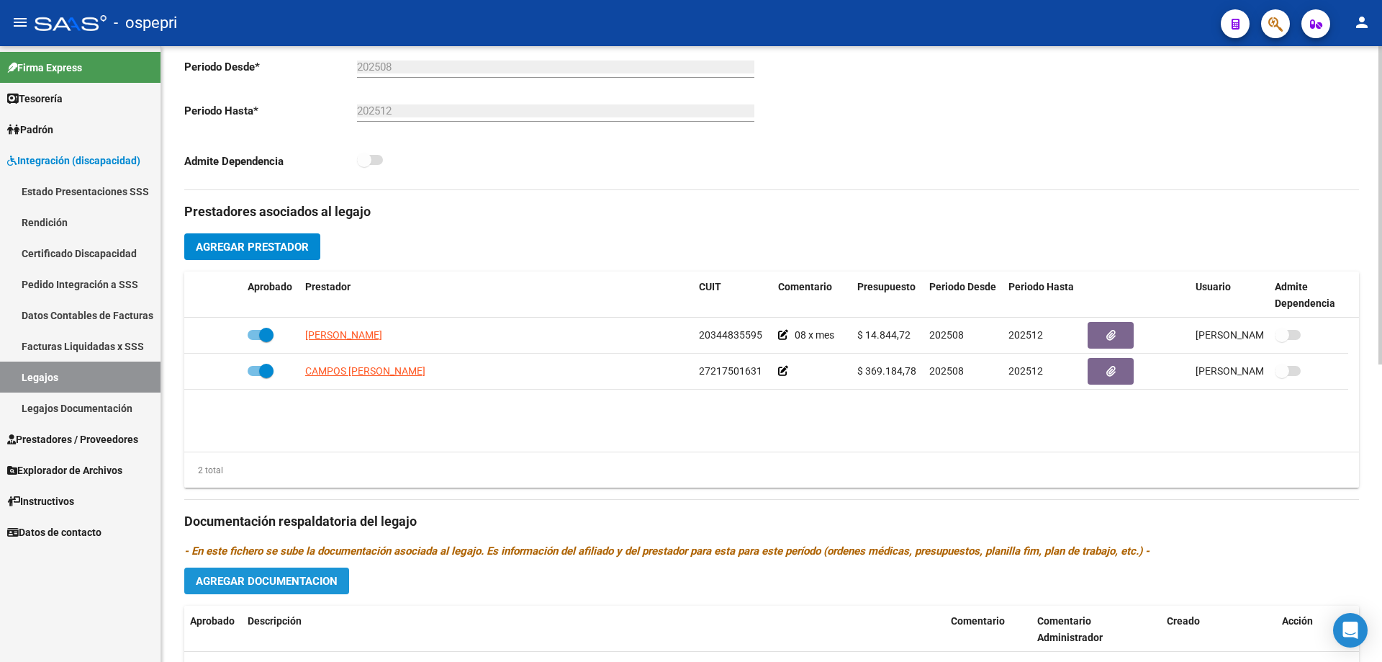
click at [284, 585] on span "Agregar Documentacion" at bounding box center [267, 581] width 142 height 13
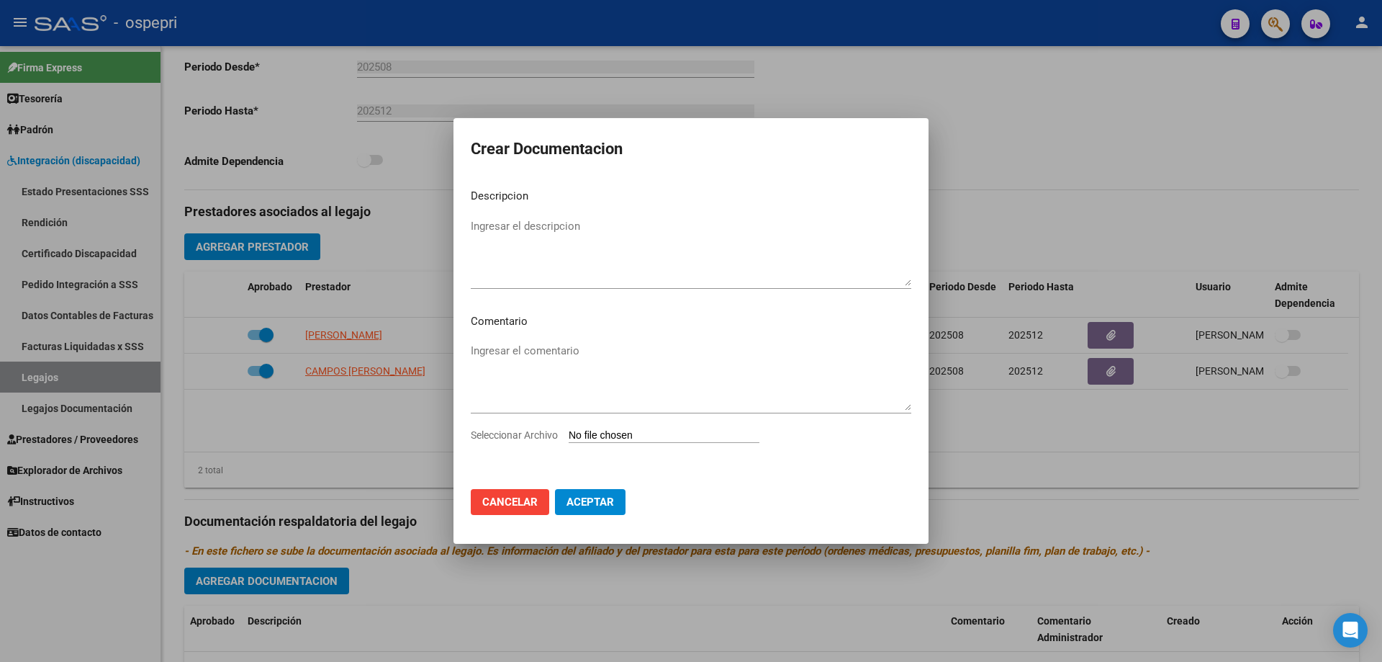
type input "C:\fakepath\20567593976 (1).pdf"
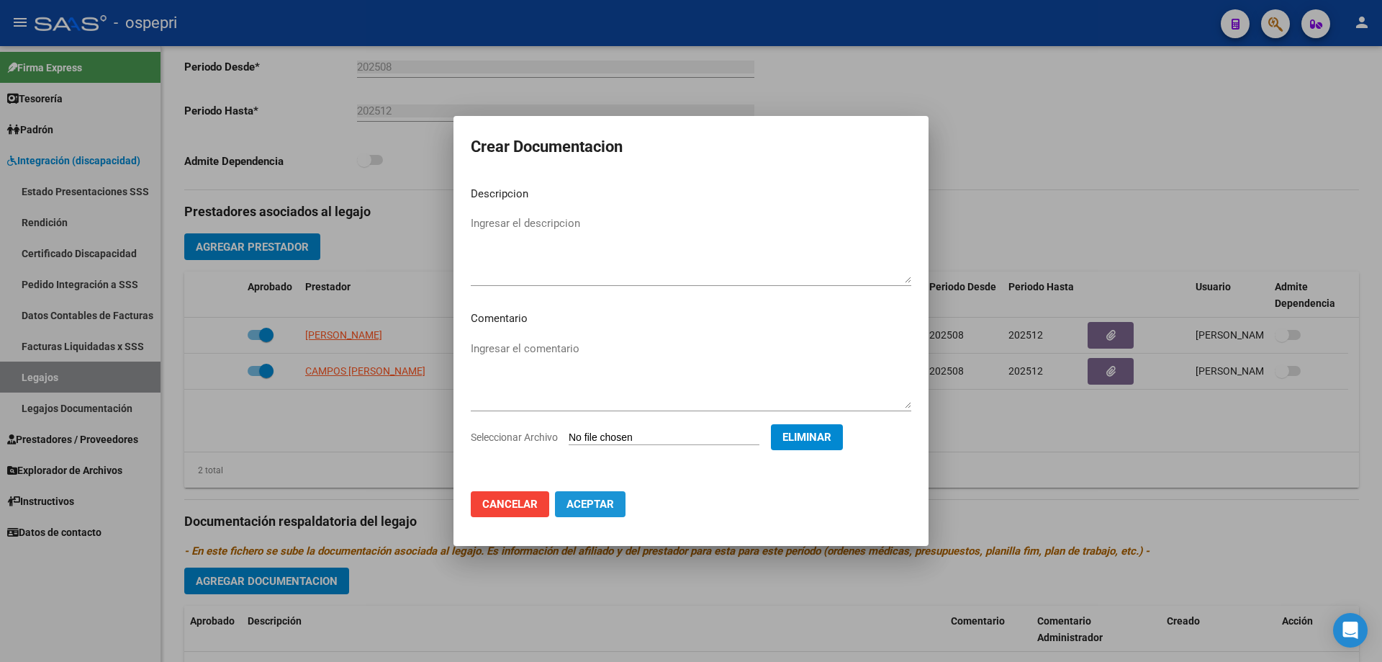
click at [582, 506] on span "Aceptar" at bounding box center [591, 504] width 48 height 13
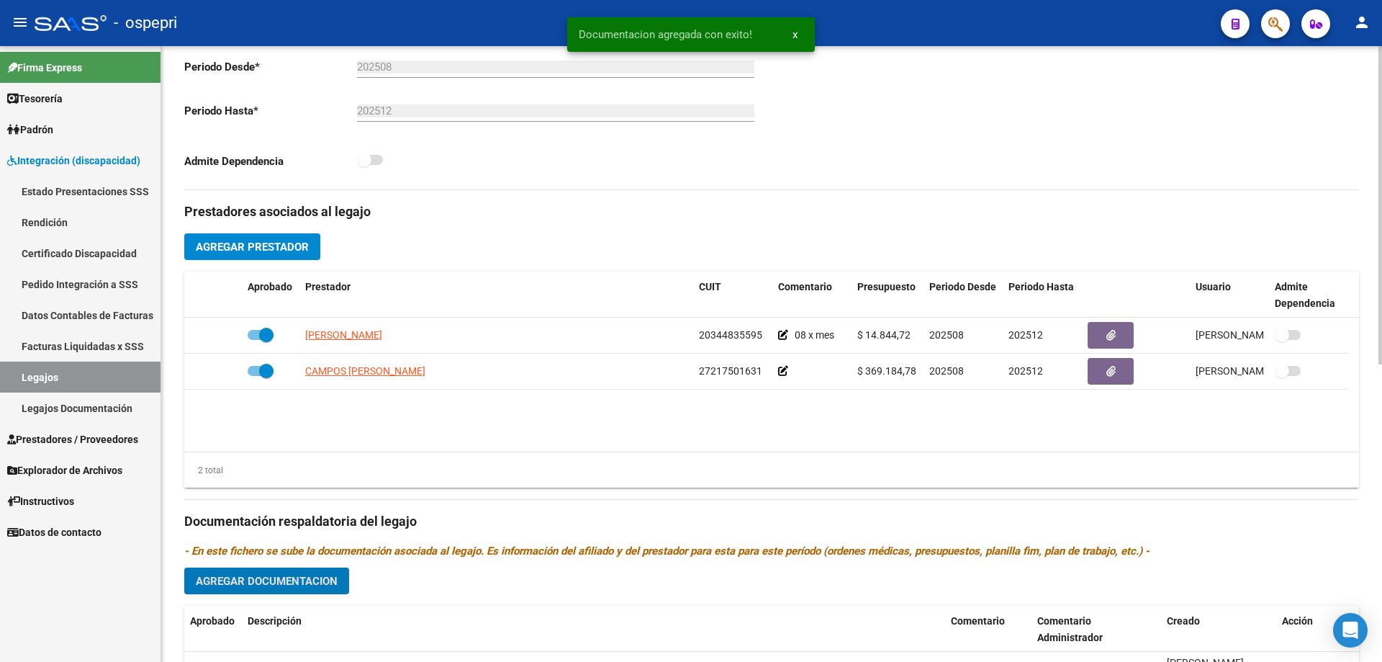
scroll to position [442, 0]
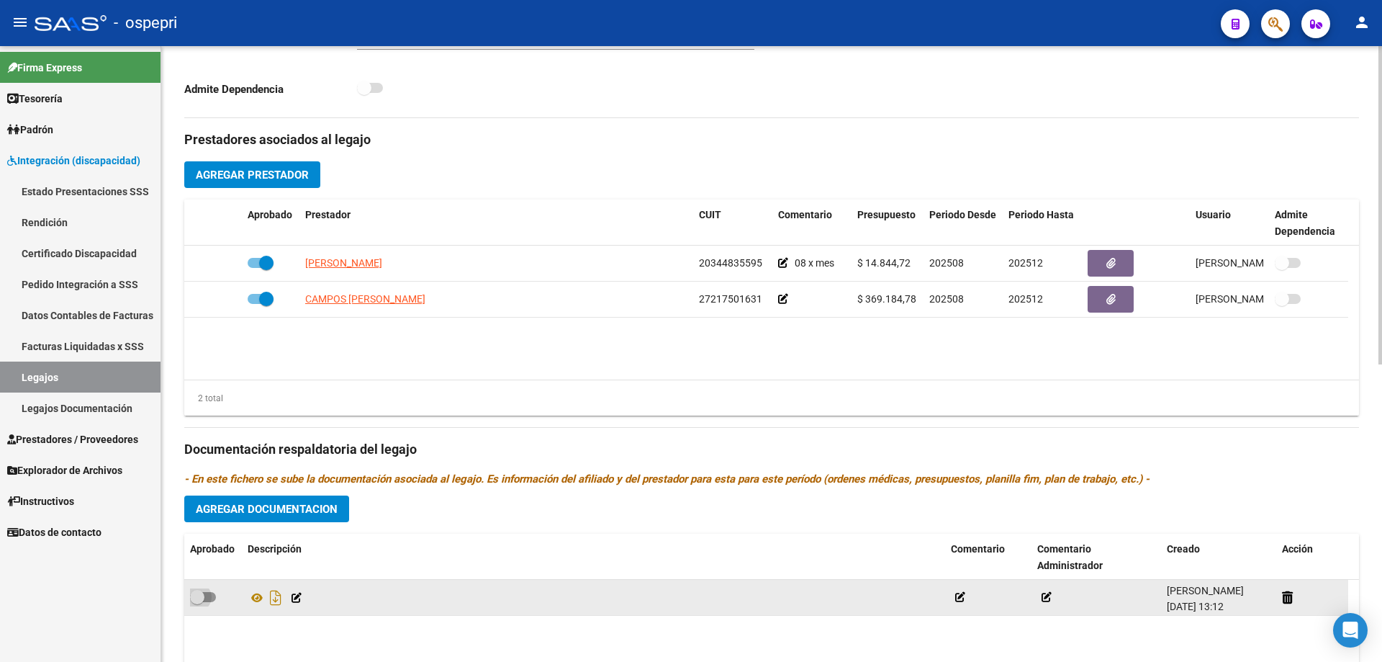
click at [204, 595] on span at bounding box center [203, 597] width 26 height 10
click at [197, 602] on input "checkbox" at bounding box center [197, 602] width 1 height 1
checkbox input "true"
click at [258, 600] on icon at bounding box center [257, 597] width 19 height 17
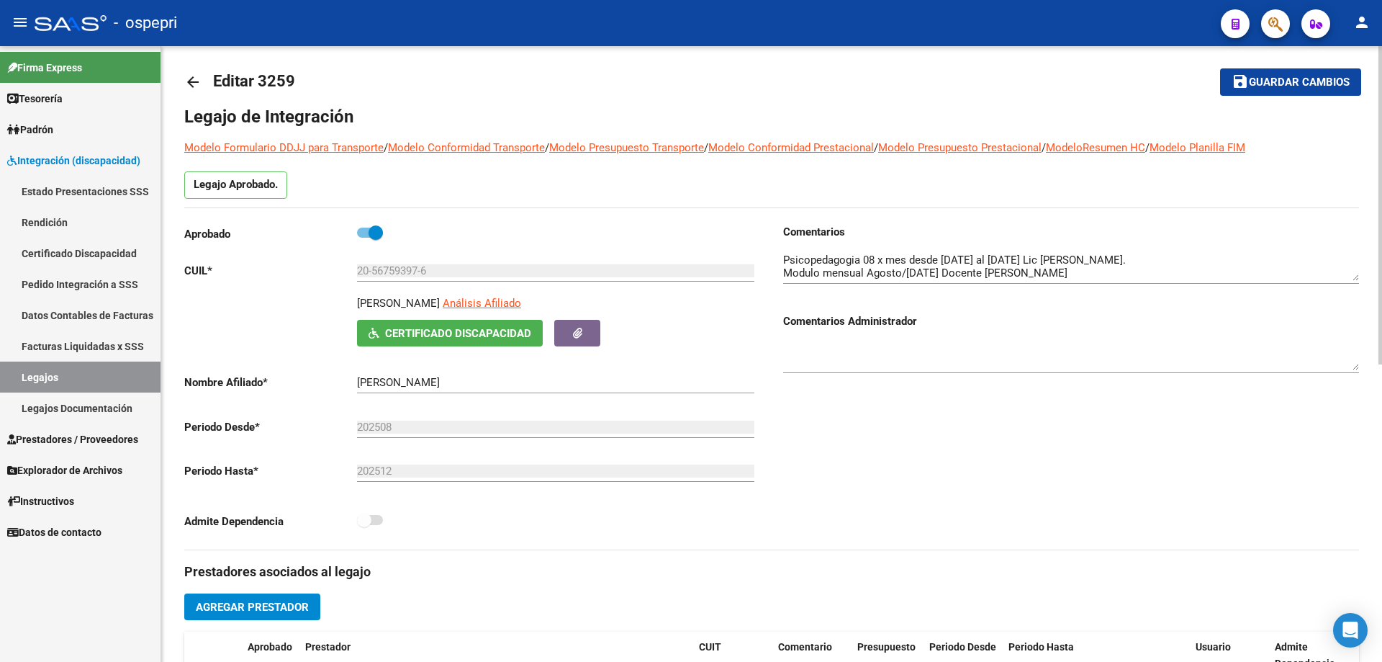
scroll to position [0, 0]
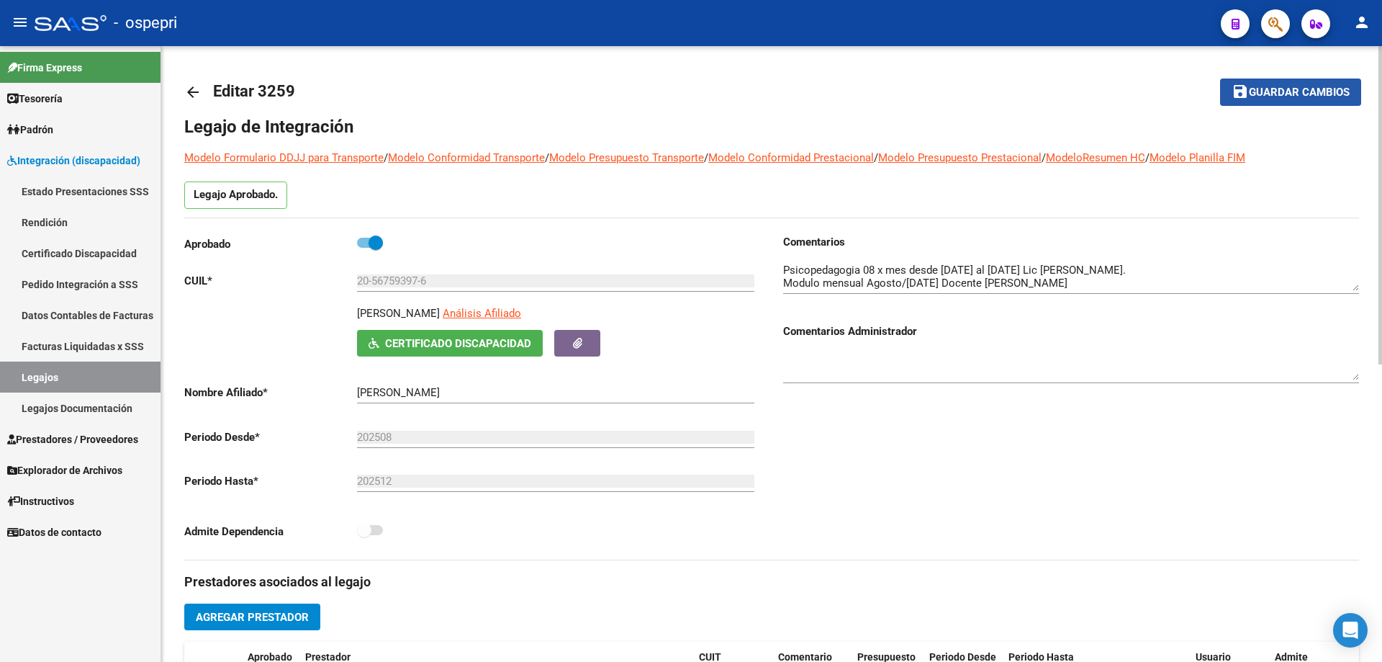
click at [1292, 90] on span "Guardar cambios" at bounding box center [1299, 92] width 101 height 13
